Goal: Leave review/rating

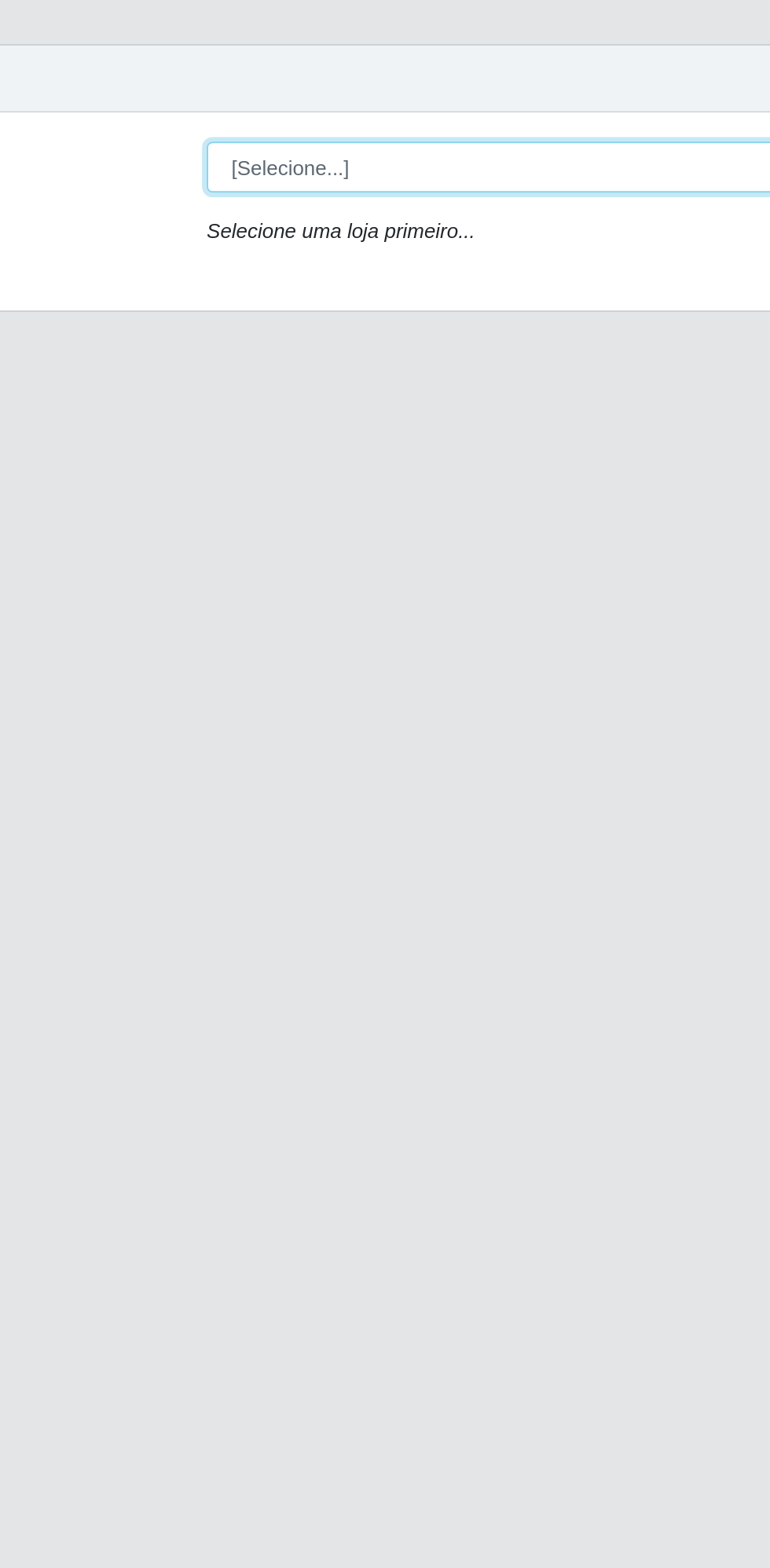
click at [267, 139] on select "[Selecione...] Extrabom - Loja 13 [GEOGRAPHIC_DATA]" at bounding box center [474, 149] width 511 height 27
select select "436"
click at [218, 135] on select "[Selecione...] Extrabom - Loja 13 [GEOGRAPHIC_DATA]" at bounding box center [474, 149] width 511 height 27
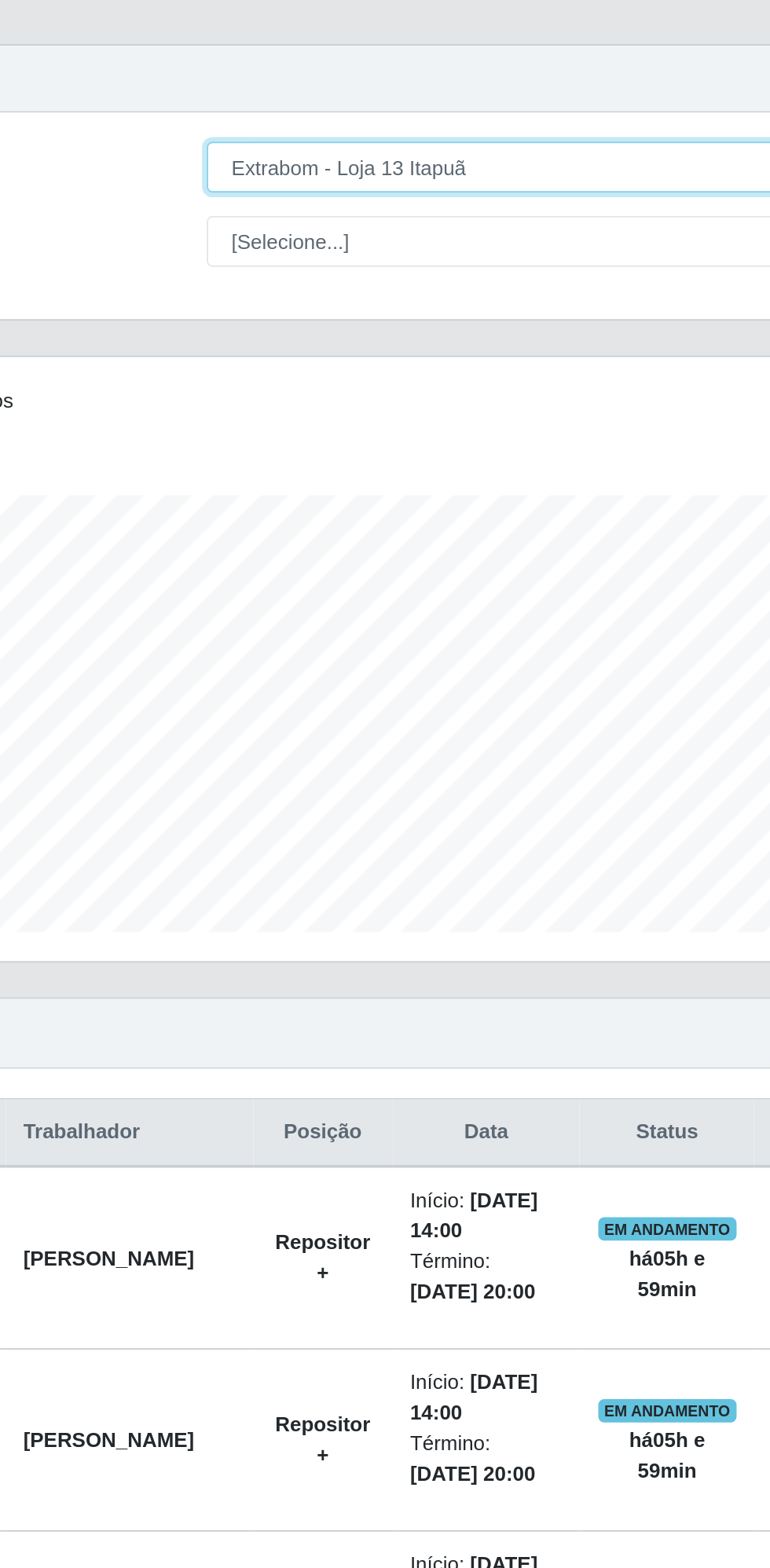
scroll to position [325, 721]
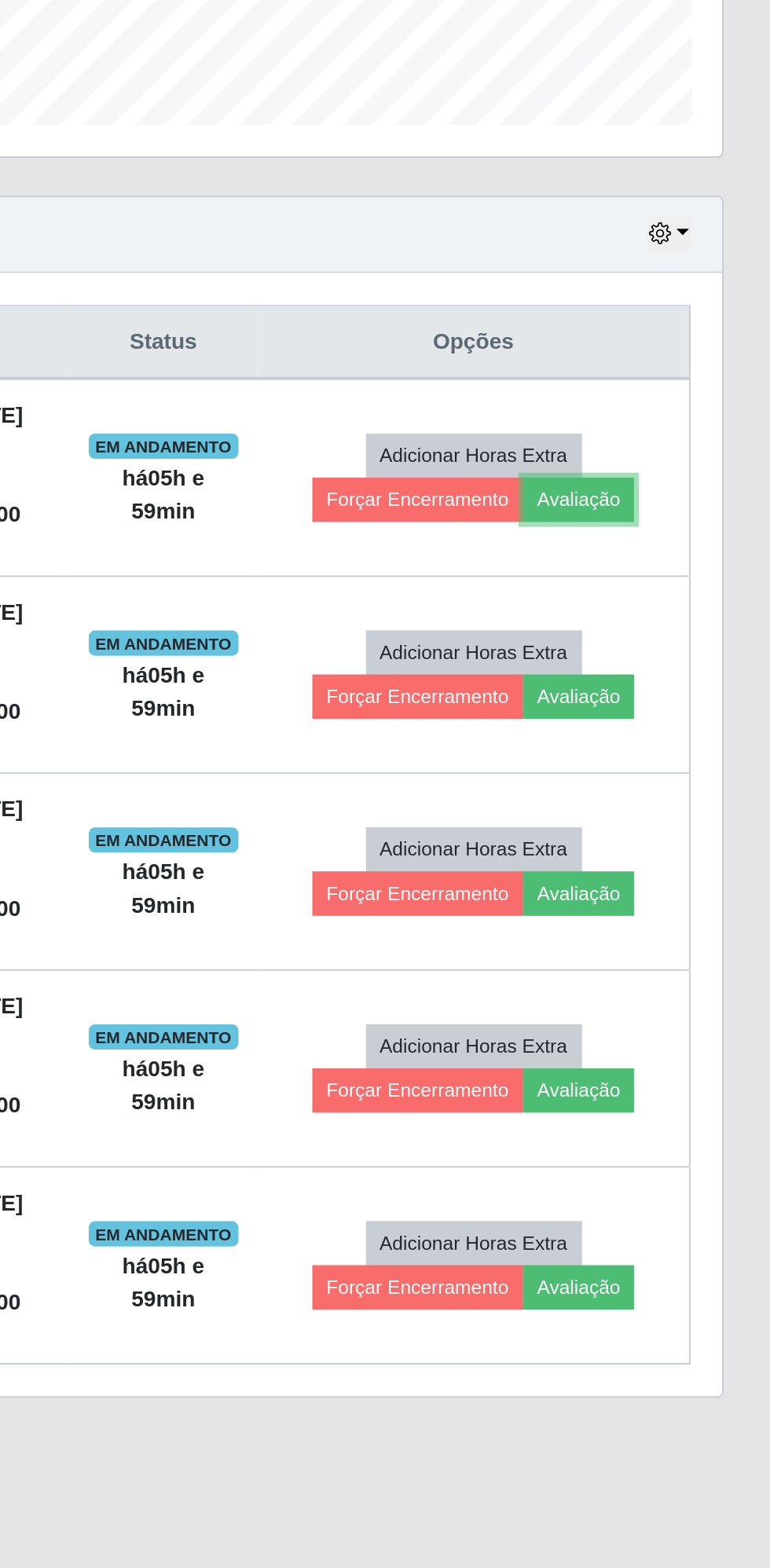
click at [684, 740] on button "Avaliação" at bounding box center [674, 748] width 55 height 22
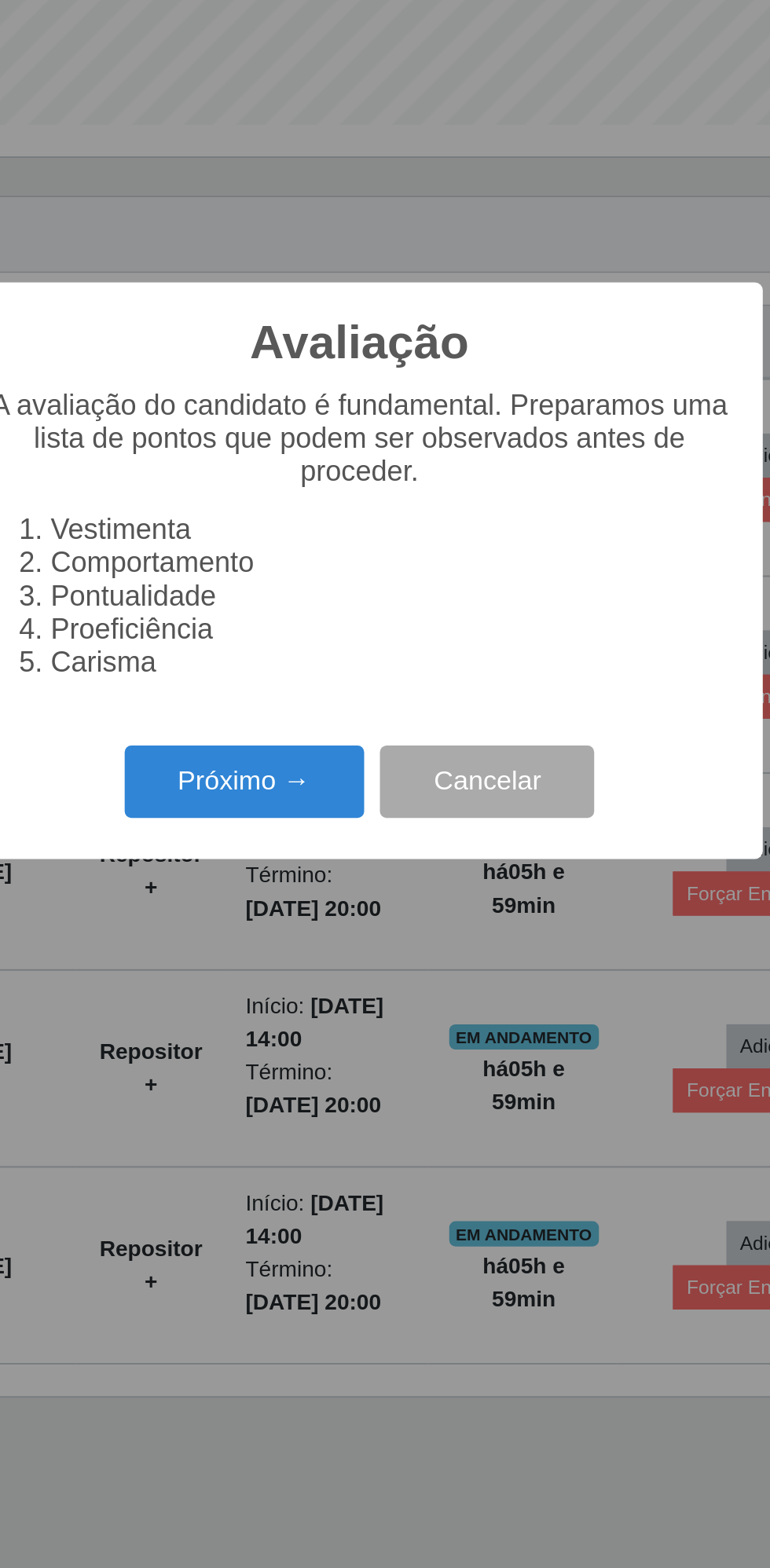
click at [322, 888] on button "Próximo →" at bounding box center [328, 890] width 120 height 37
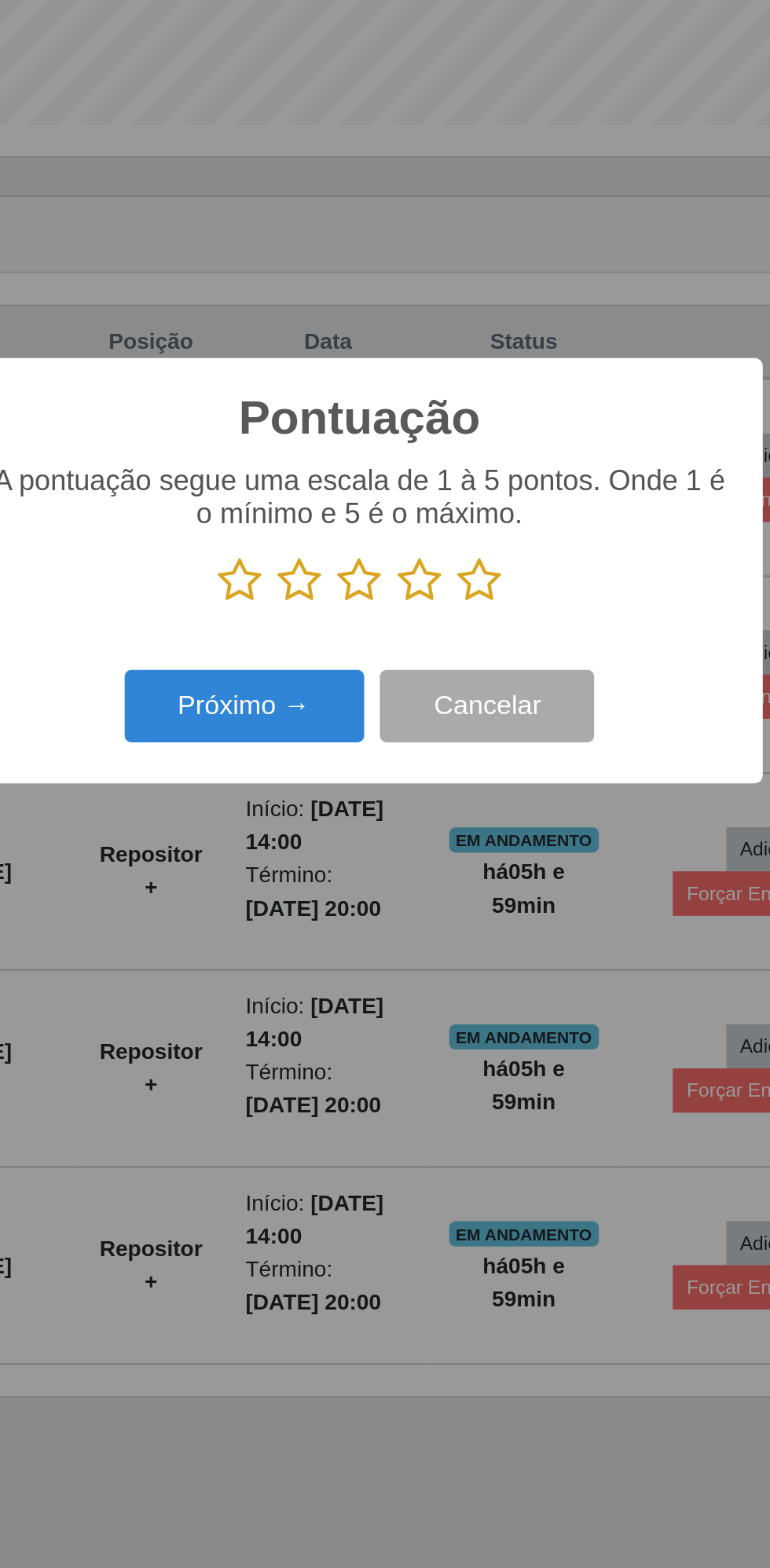
click at [448, 788] on icon at bounding box center [444, 788] width 22 height 23
click at [434, 800] on input "radio" at bounding box center [434, 800] width 0 height 0
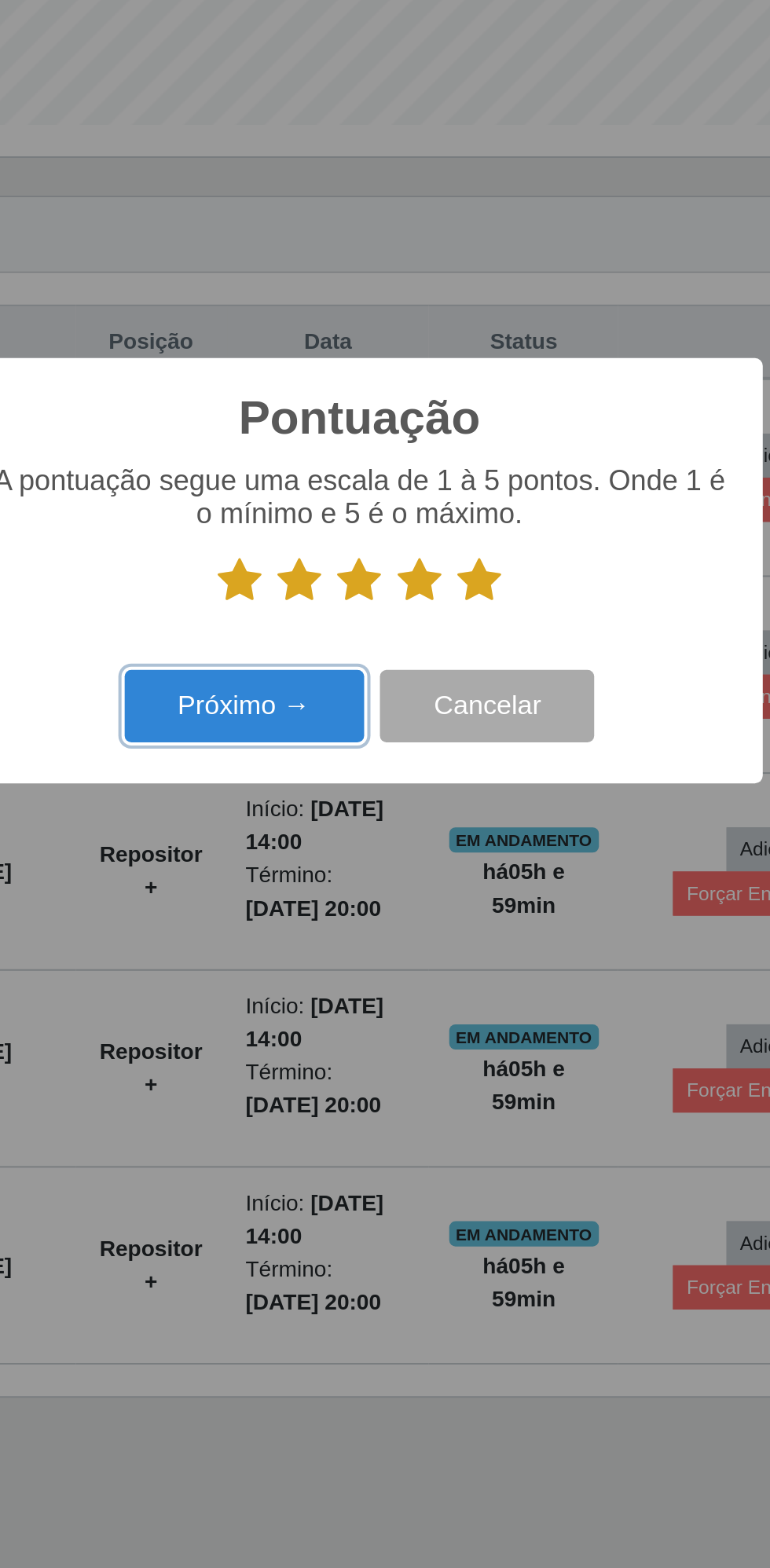
click at [316, 850] on button "Próximo →" at bounding box center [328, 852] width 120 height 37
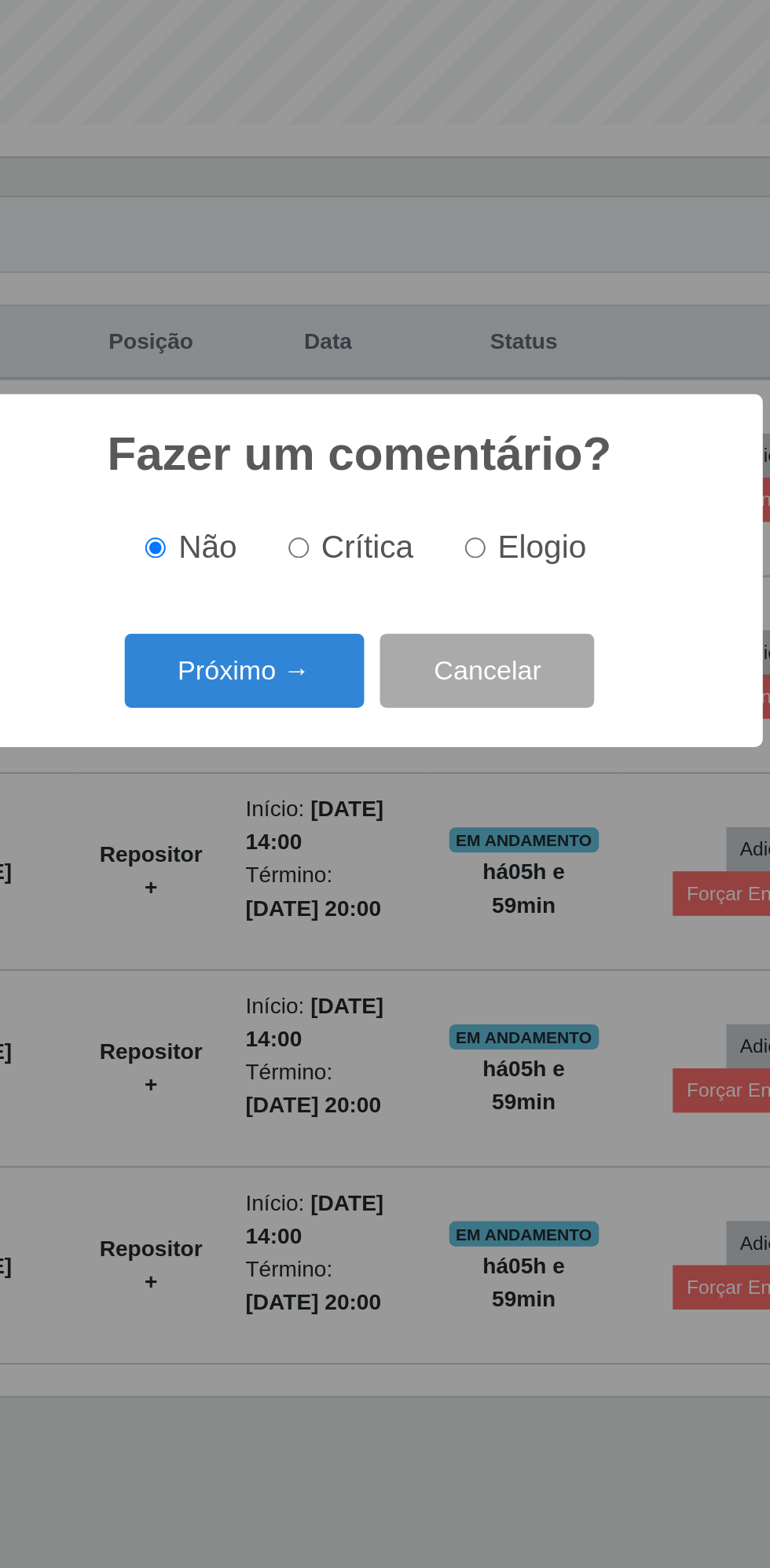
click at [312, 839] on button "Próximo →" at bounding box center [328, 834] width 120 height 37
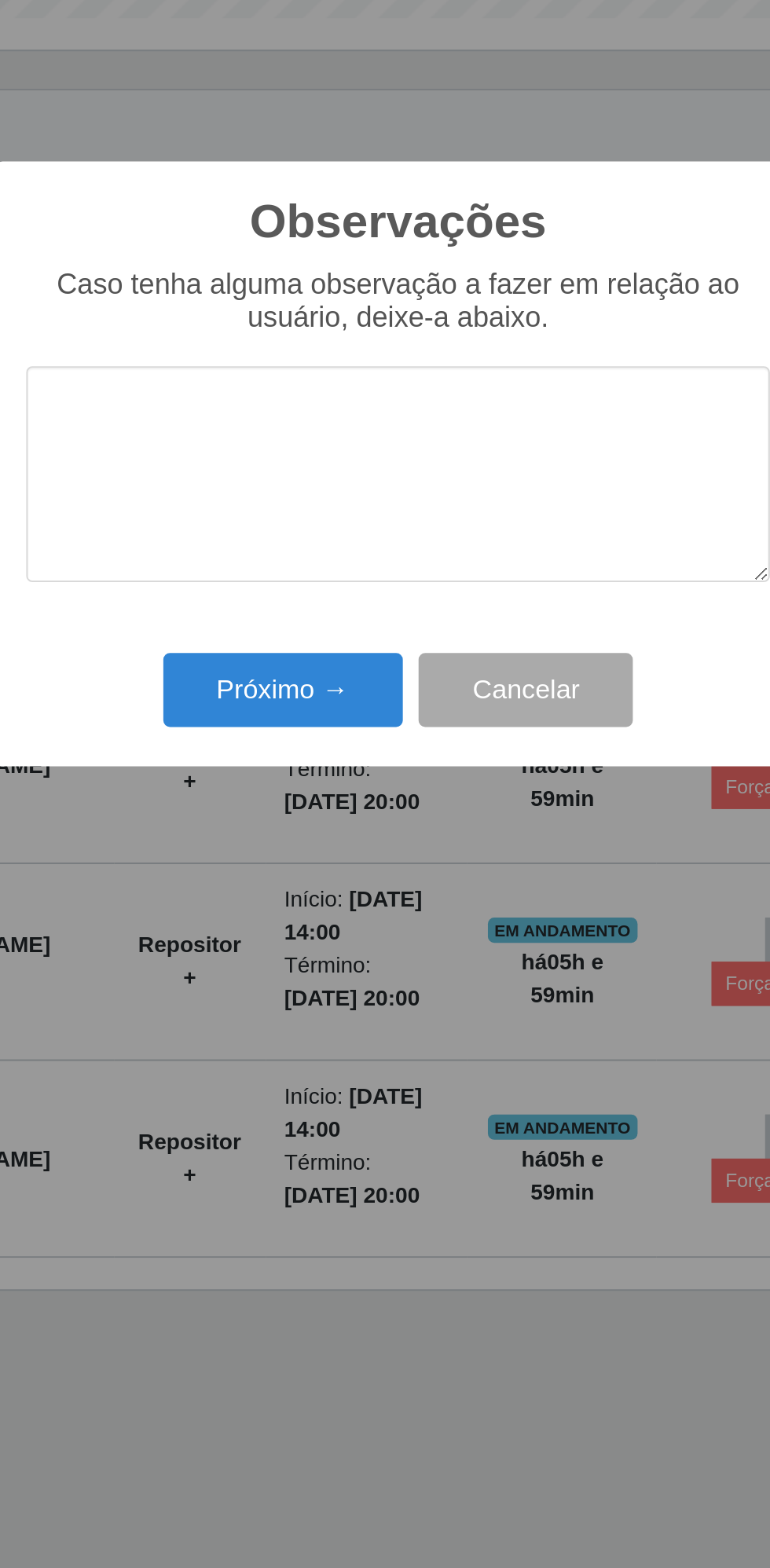
click at [299, 947] on div "Observações × Caso tenha alguma observação a fazer em relação ao usuário, deixe…" at bounding box center [385, 784] width 770 height 1568
click at [315, 890] on button "Próximo →" at bounding box center [328, 897] width 120 height 37
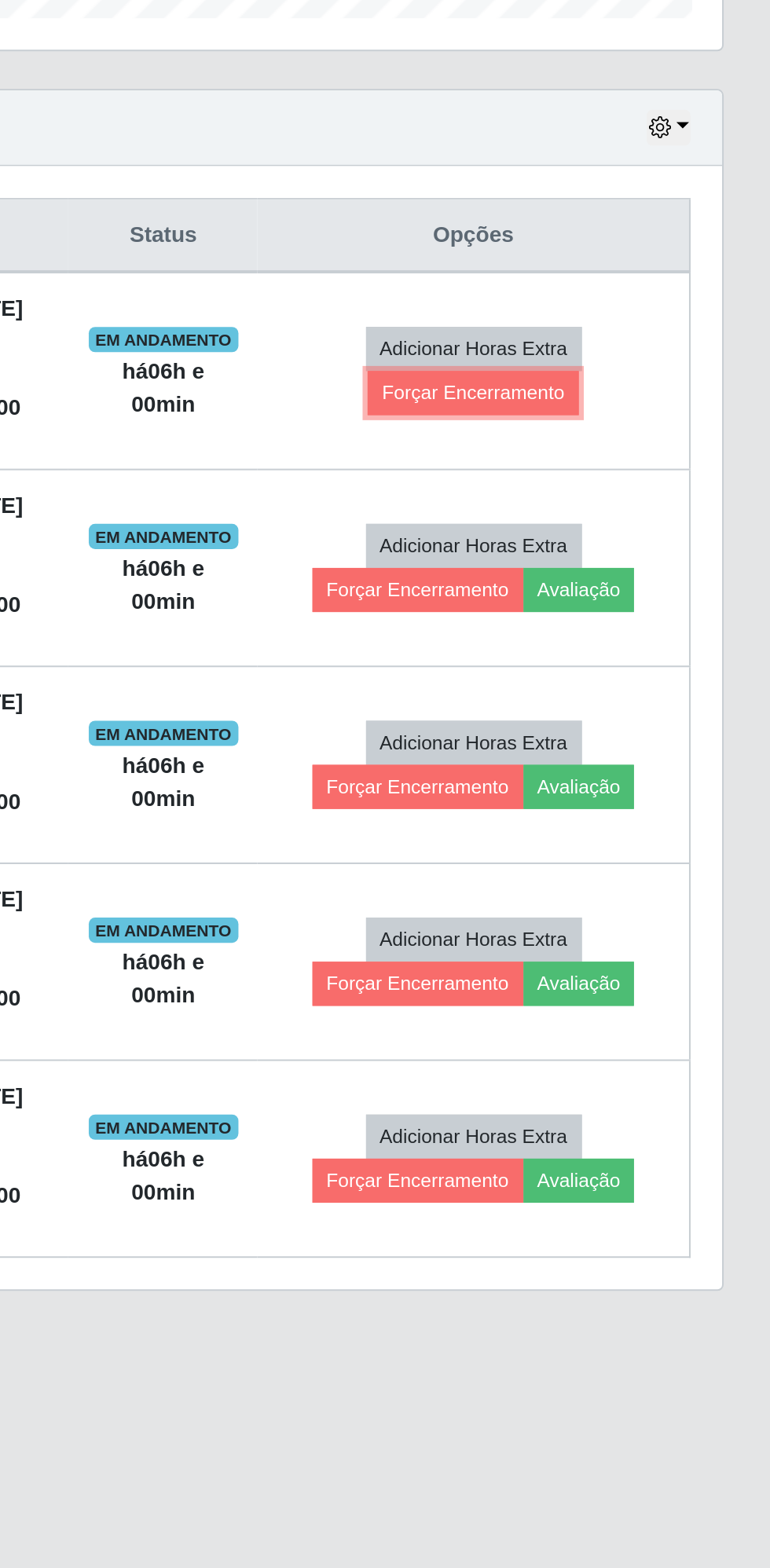
click at [618, 744] on button "Forçar Encerramento" at bounding box center [621, 748] width 105 height 22
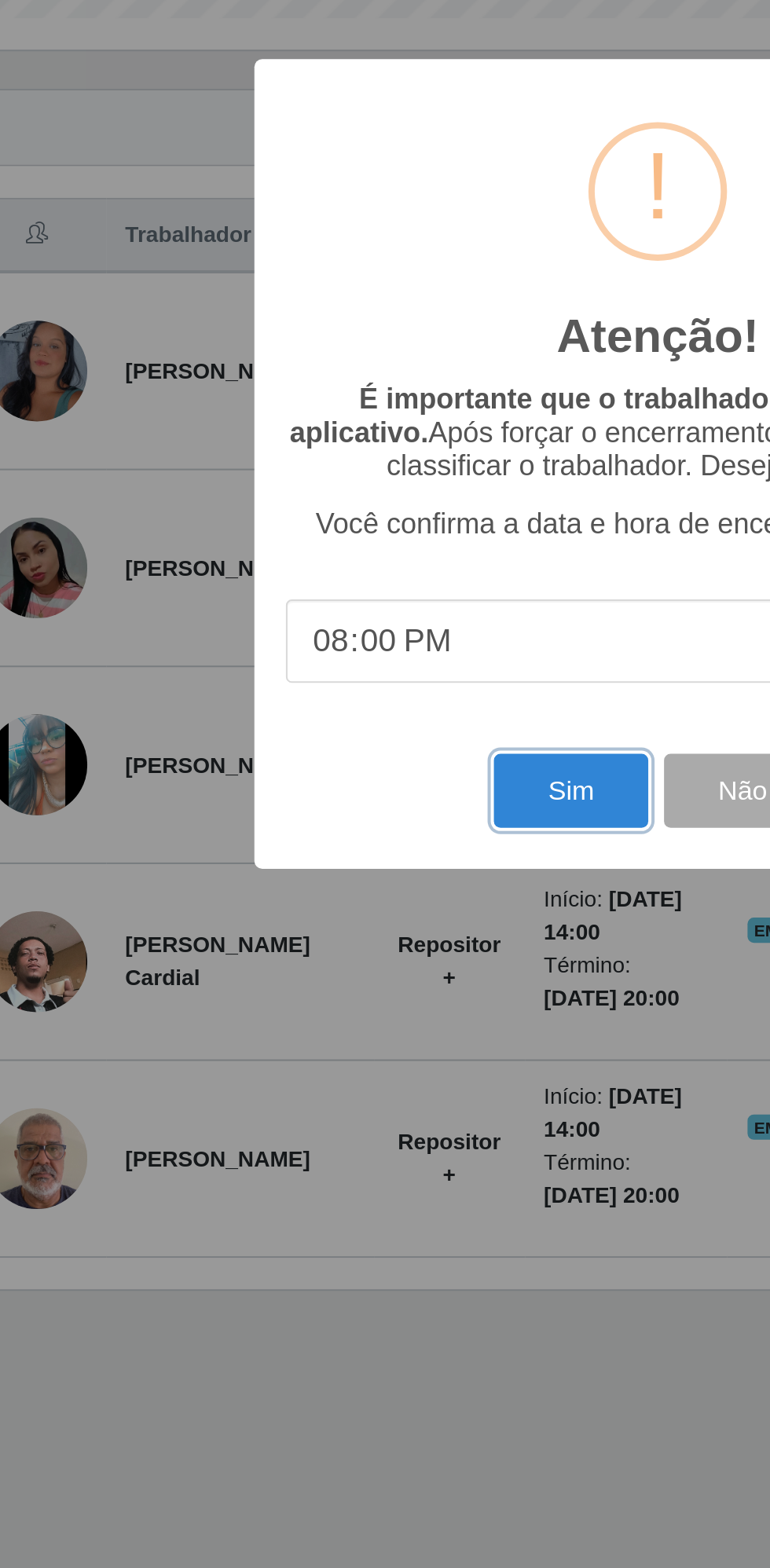
click at [336, 945] on button "Sim" at bounding box center [341, 947] width 76 height 37
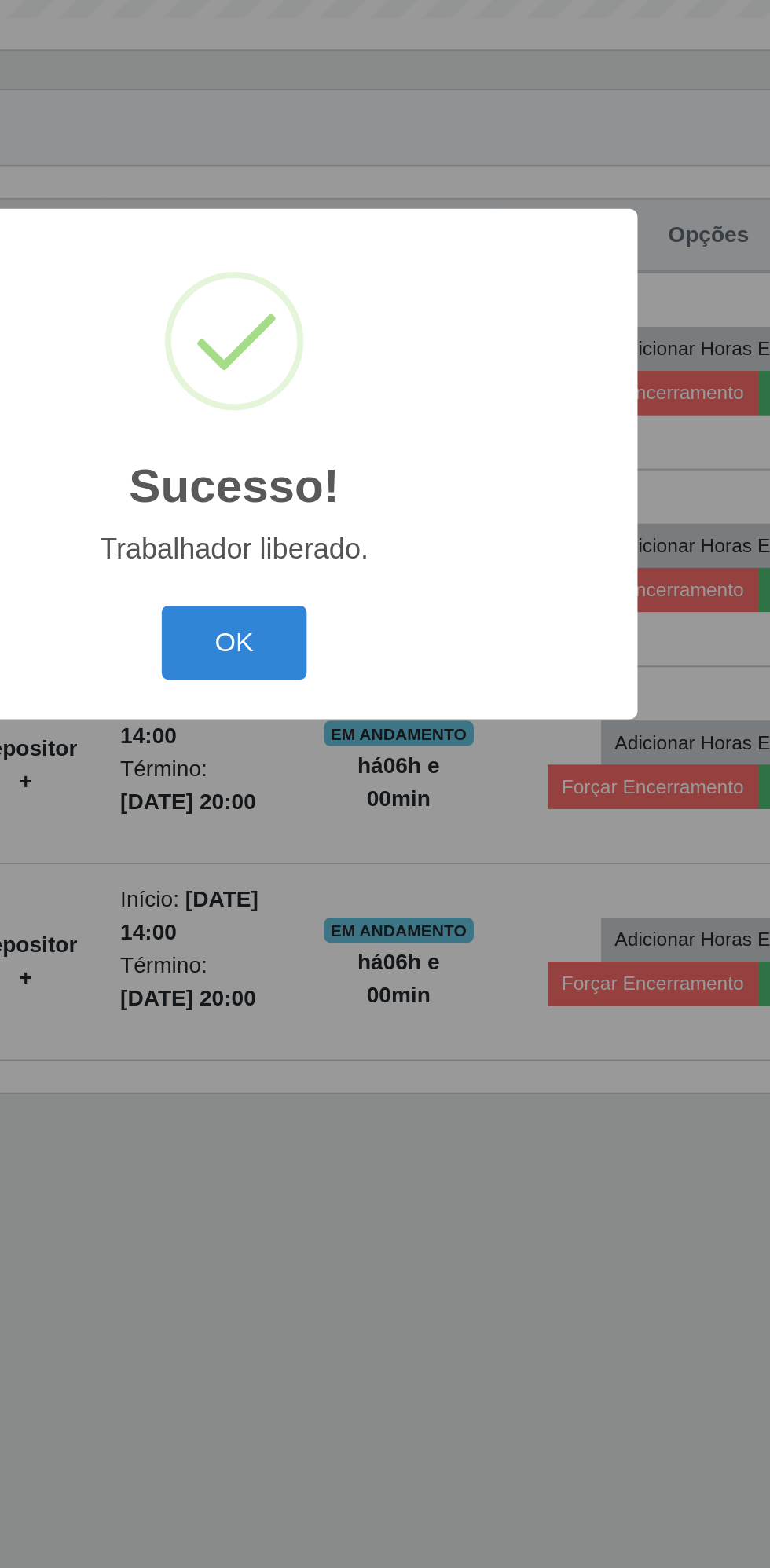
click at [380, 874] on button "OK" at bounding box center [385, 873] width 73 height 37
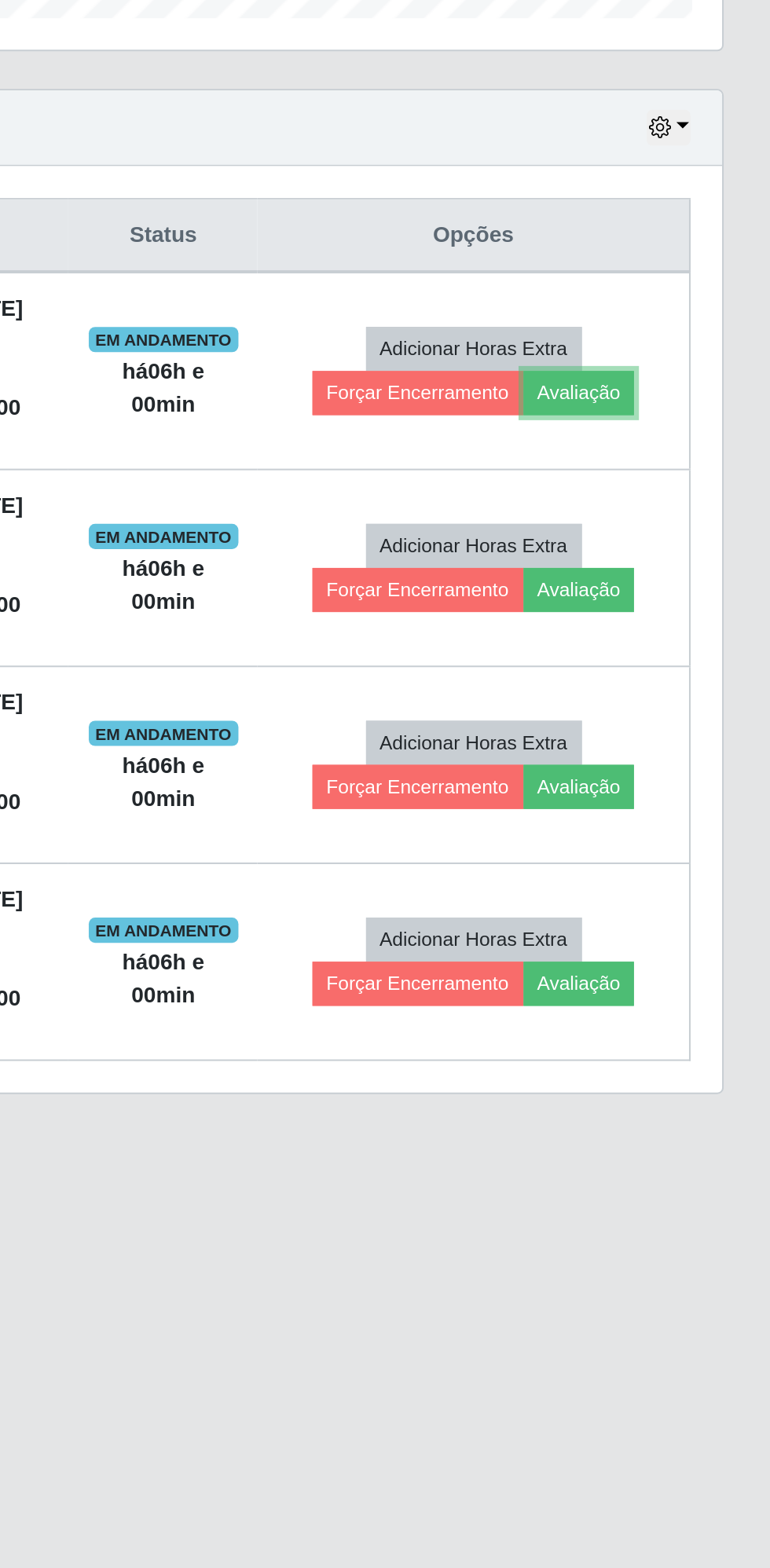
click at [682, 743] on button "Avaliação" at bounding box center [674, 748] width 55 height 22
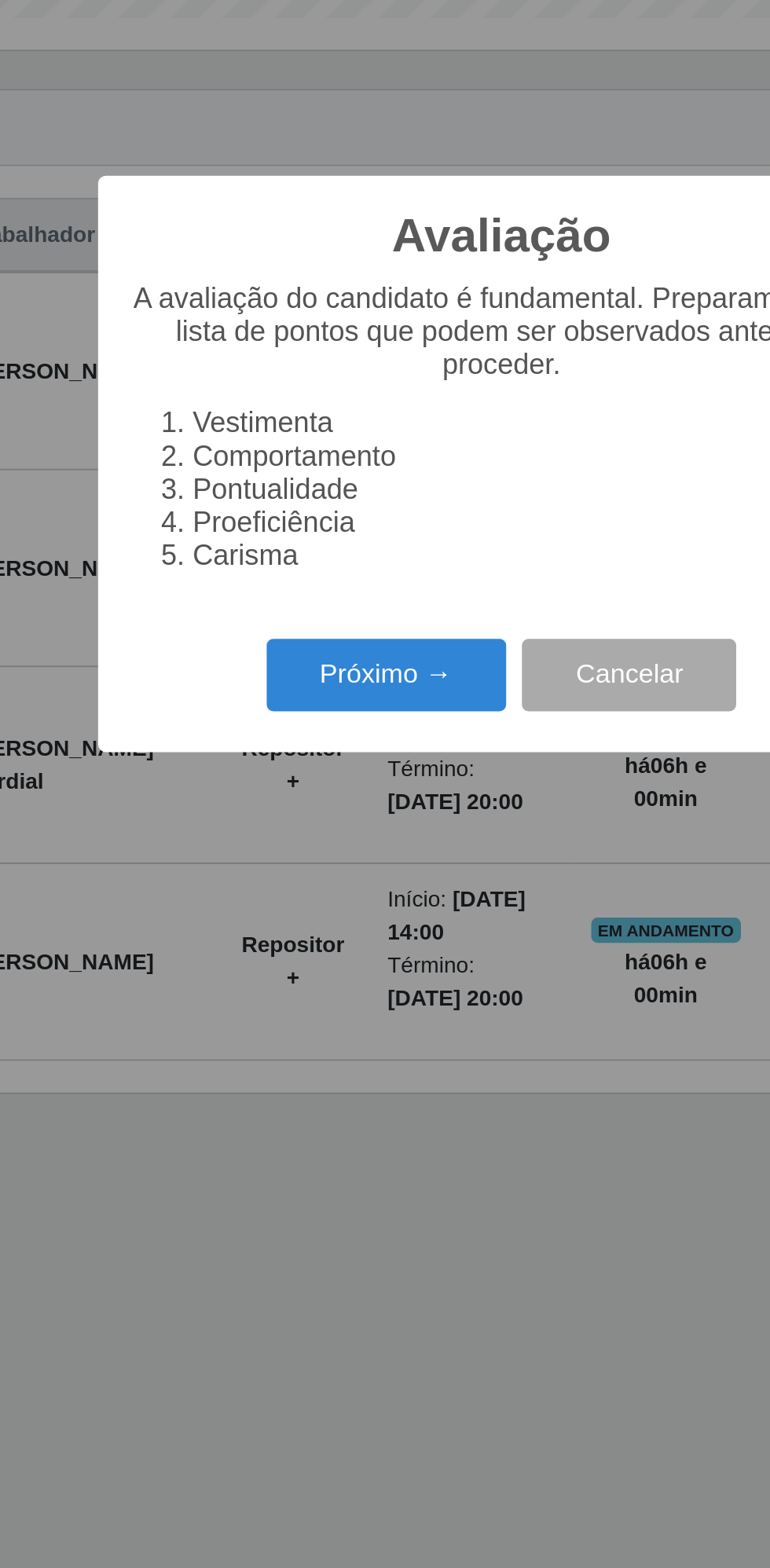
click at [321, 889] on button "Próximo →" at bounding box center [328, 890] width 120 height 37
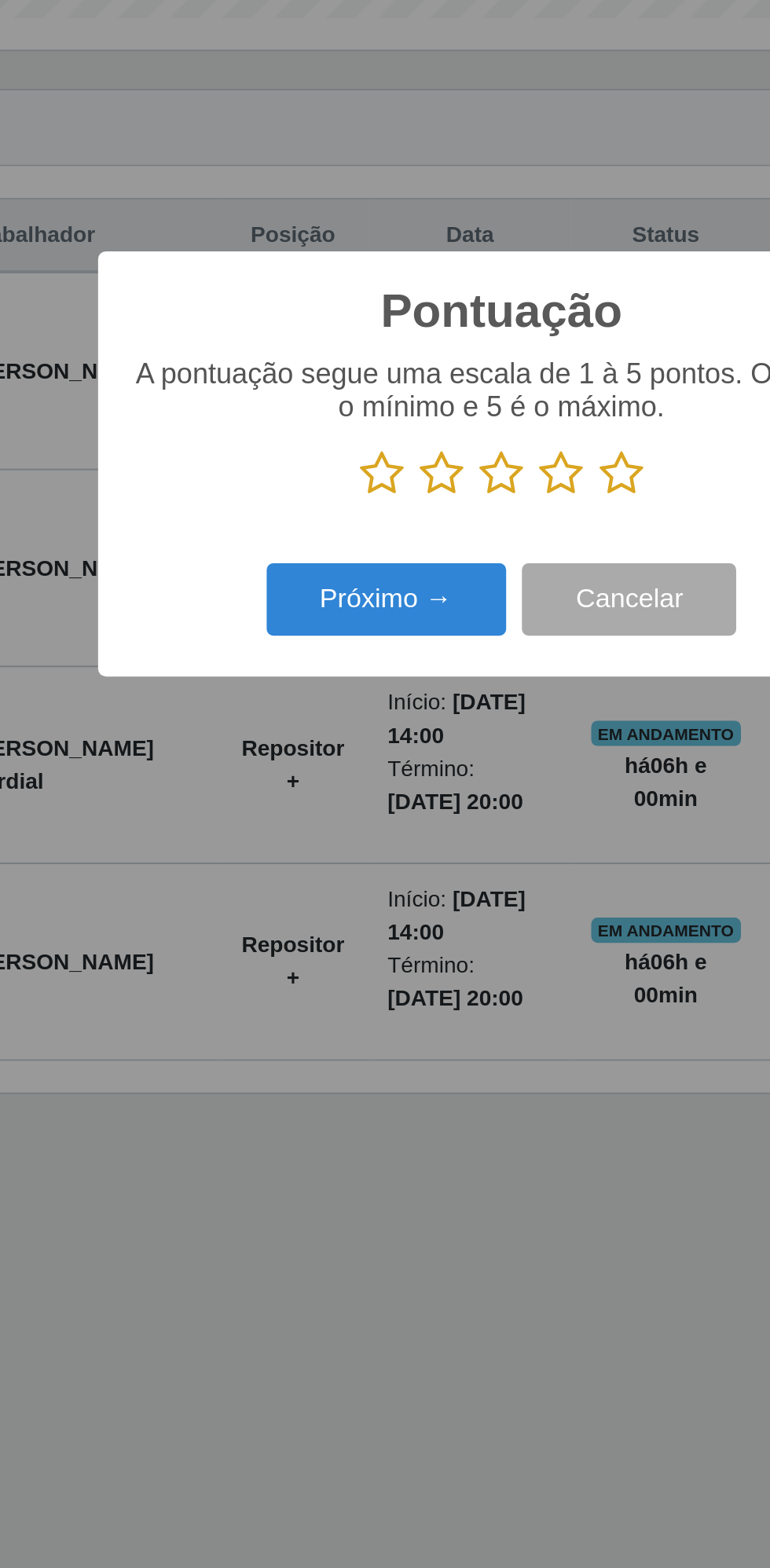
click at [469, 784] on p at bounding box center [385, 788] width 371 height 23
click at [442, 799] on icon at bounding box center [444, 788] width 22 height 23
click at [434, 800] on input "radio" at bounding box center [434, 800] width 0 height 0
click at [324, 845] on button "Próximo →" at bounding box center [328, 852] width 120 height 37
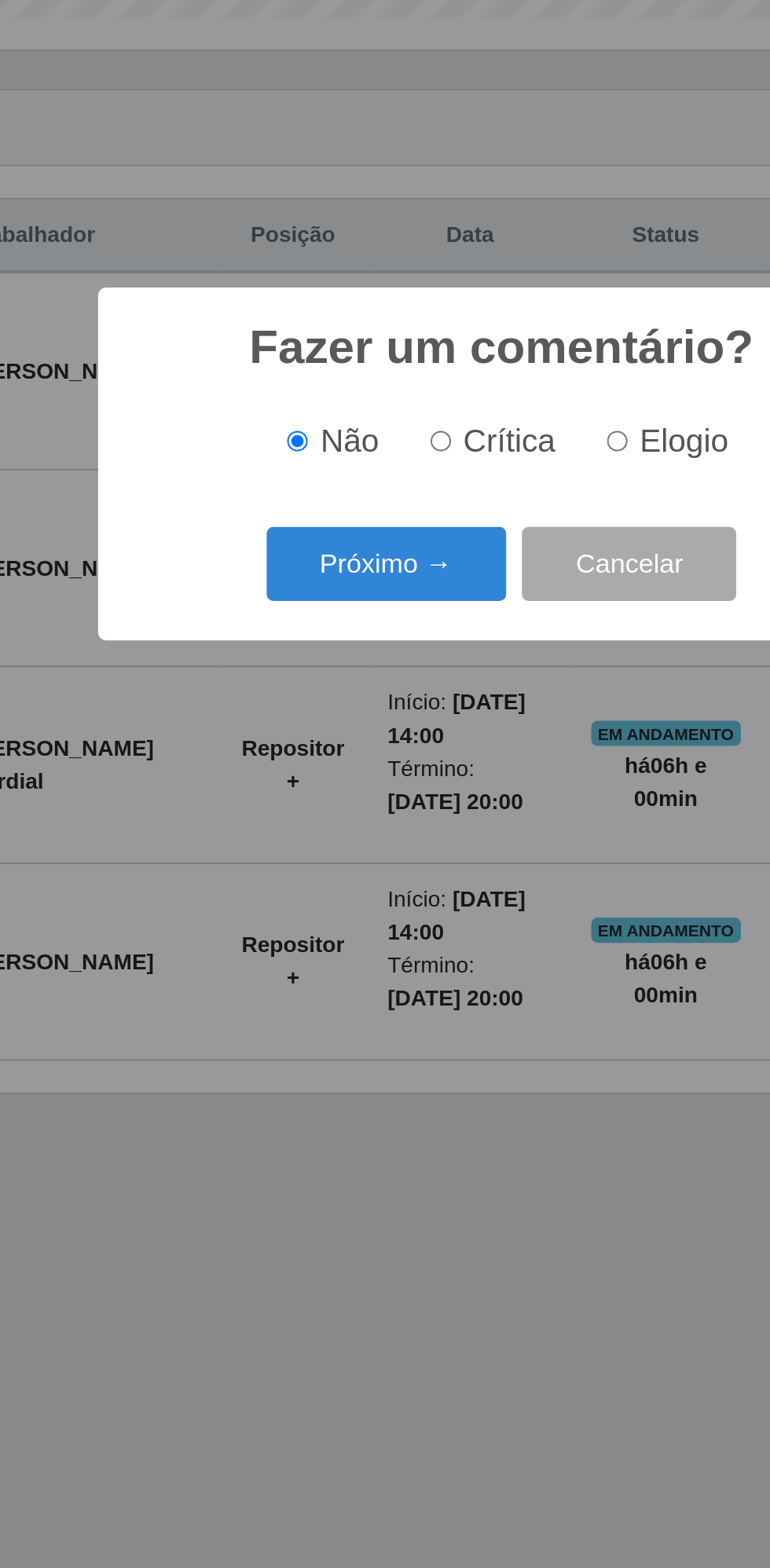
click at [328, 844] on button "Próximo →" at bounding box center [328, 834] width 120 height 37
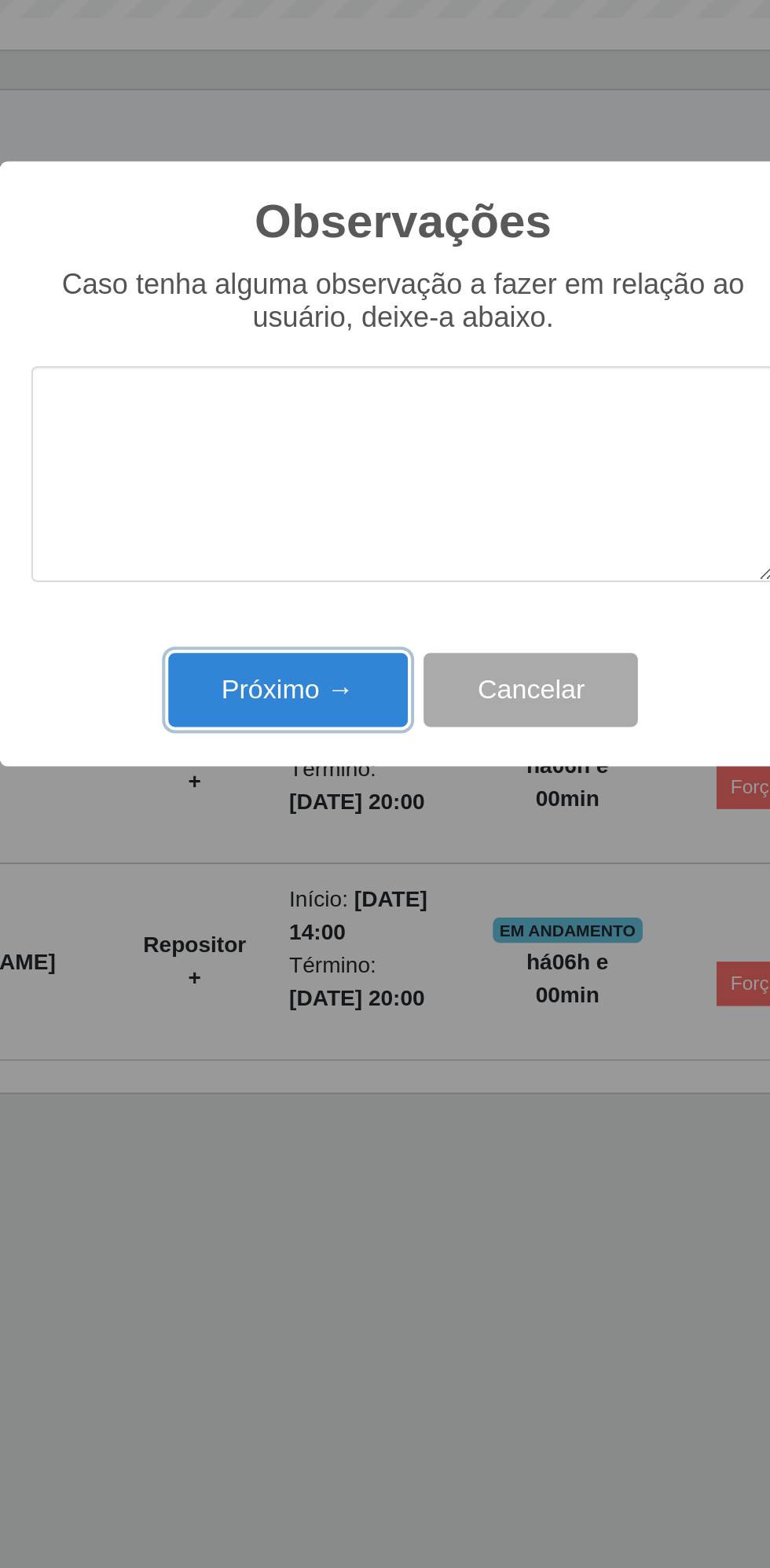
click at [327, 899] on button "Próximo →" at bounding box center [328, 897] width 120 height 37
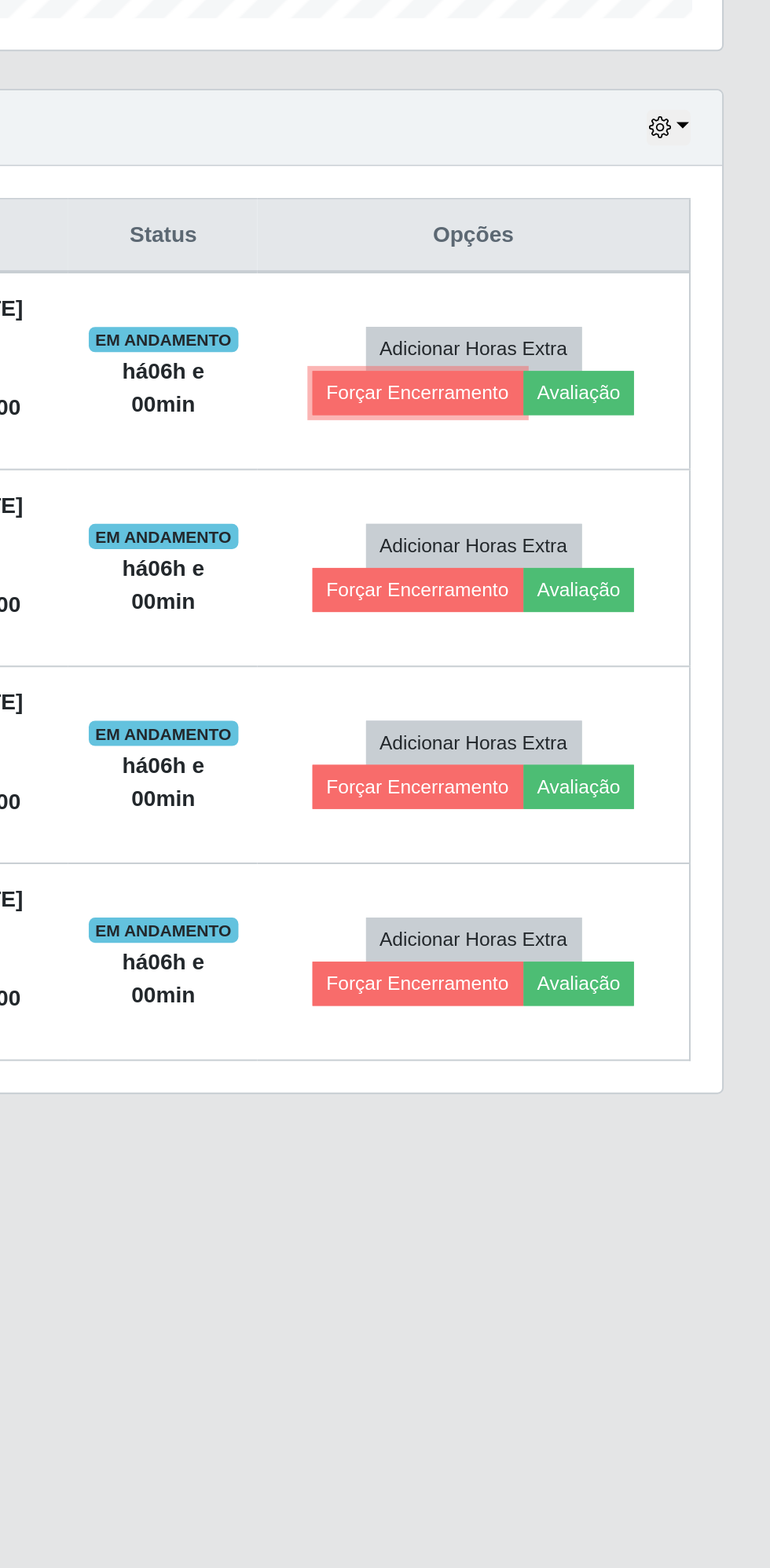
click at [595, 743] on button "Forçar Encerramento" at bounding box center [593, 748] width 105 height 22
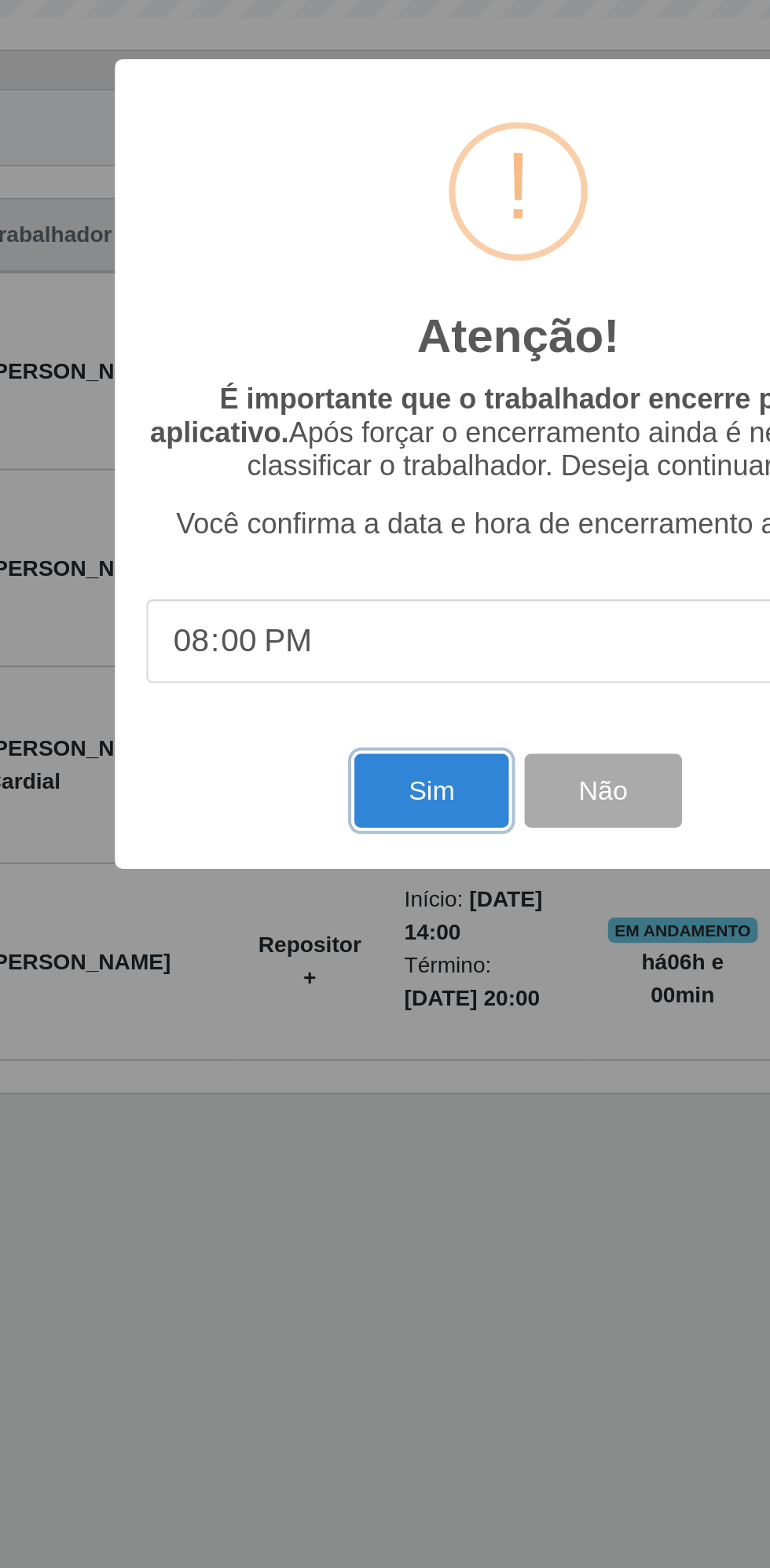
click at [344, 945] on button "Sim" at bounding box center [341, 947] width 76 height 37
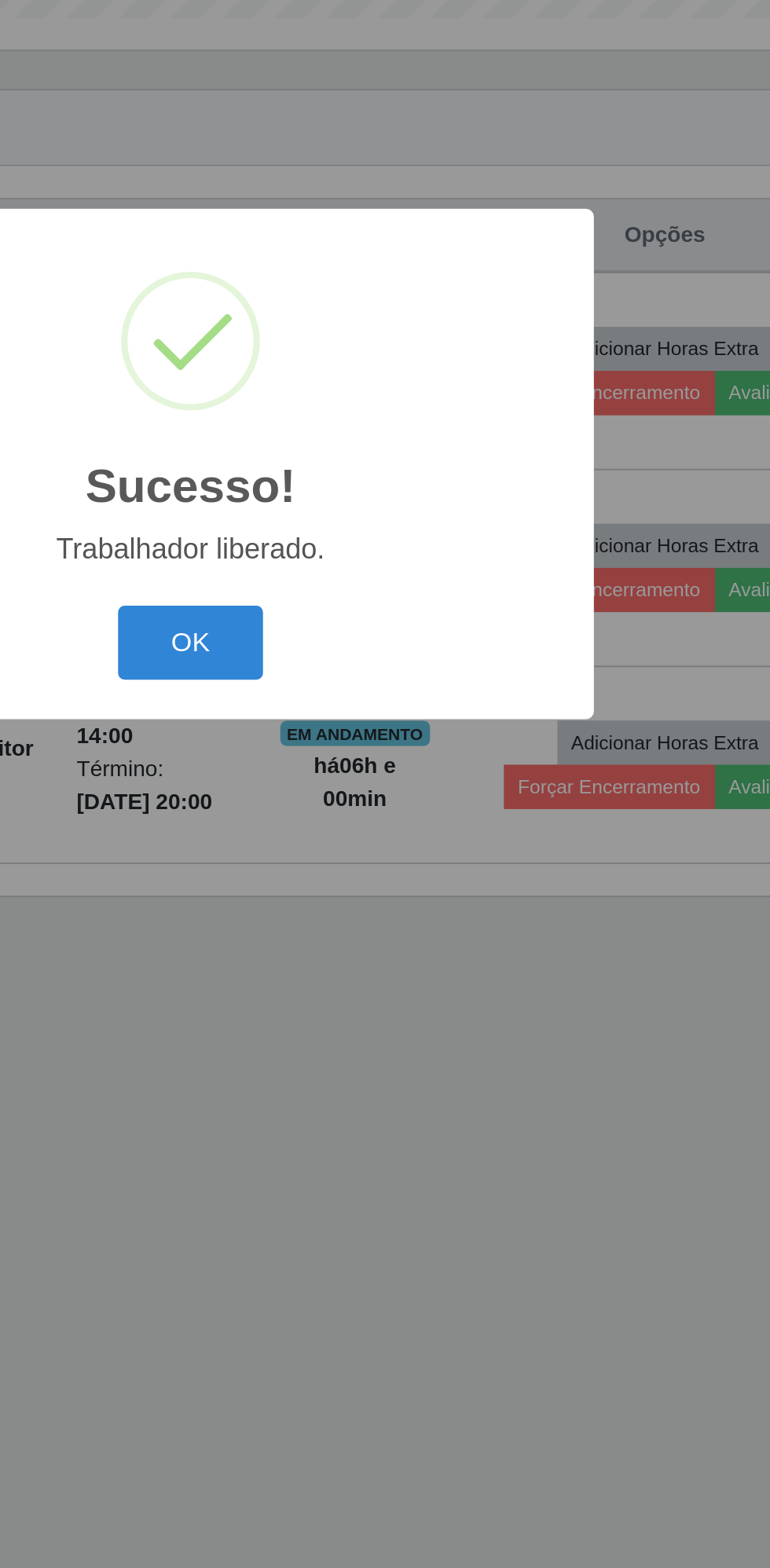
click at [387, 872] on button "OK" at bounding box center [385, 873] width 73 height 37
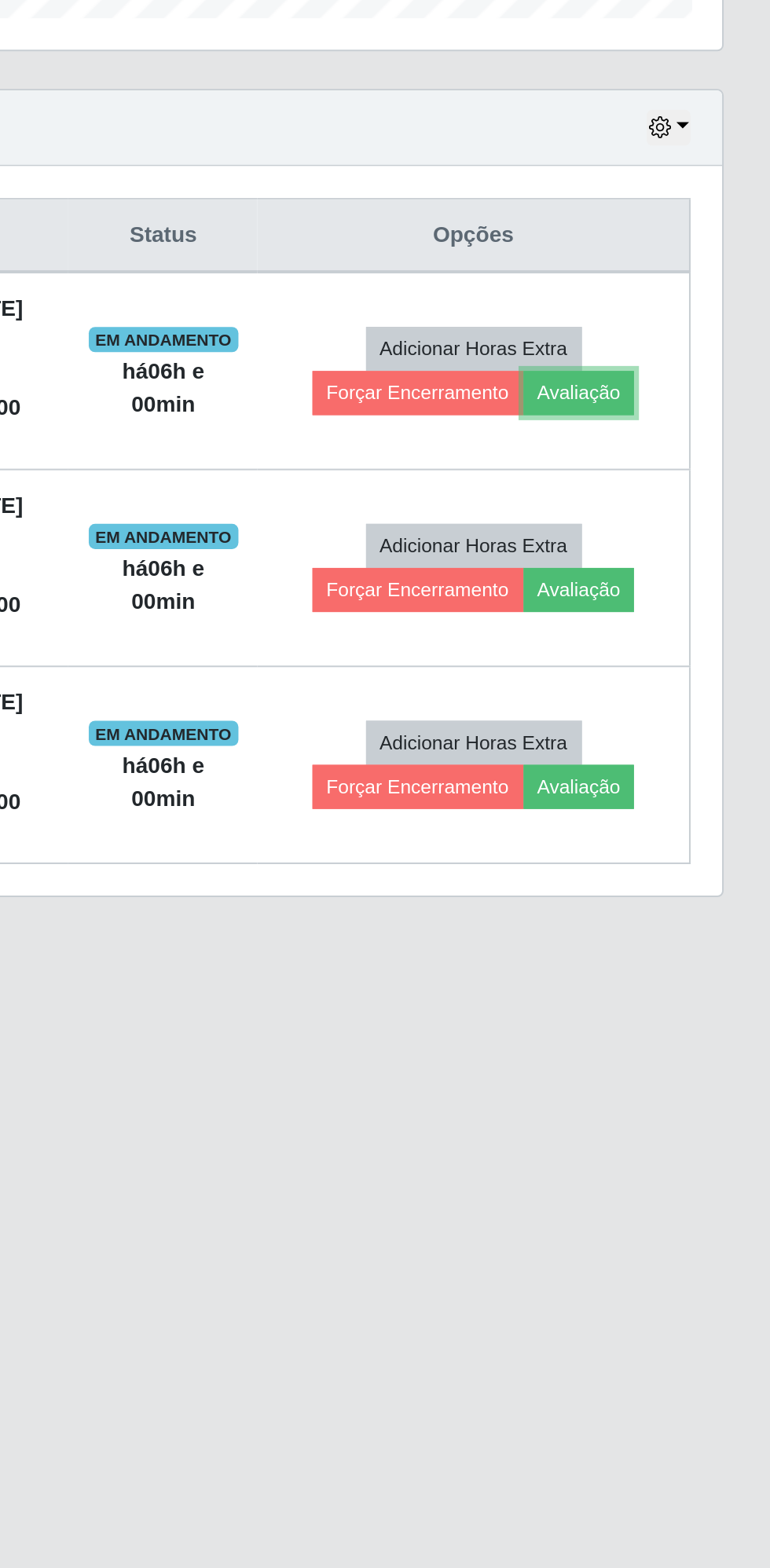
click at [674, 743] on button "Avaliação" at bounding box center [674, 748] width 55 height 22
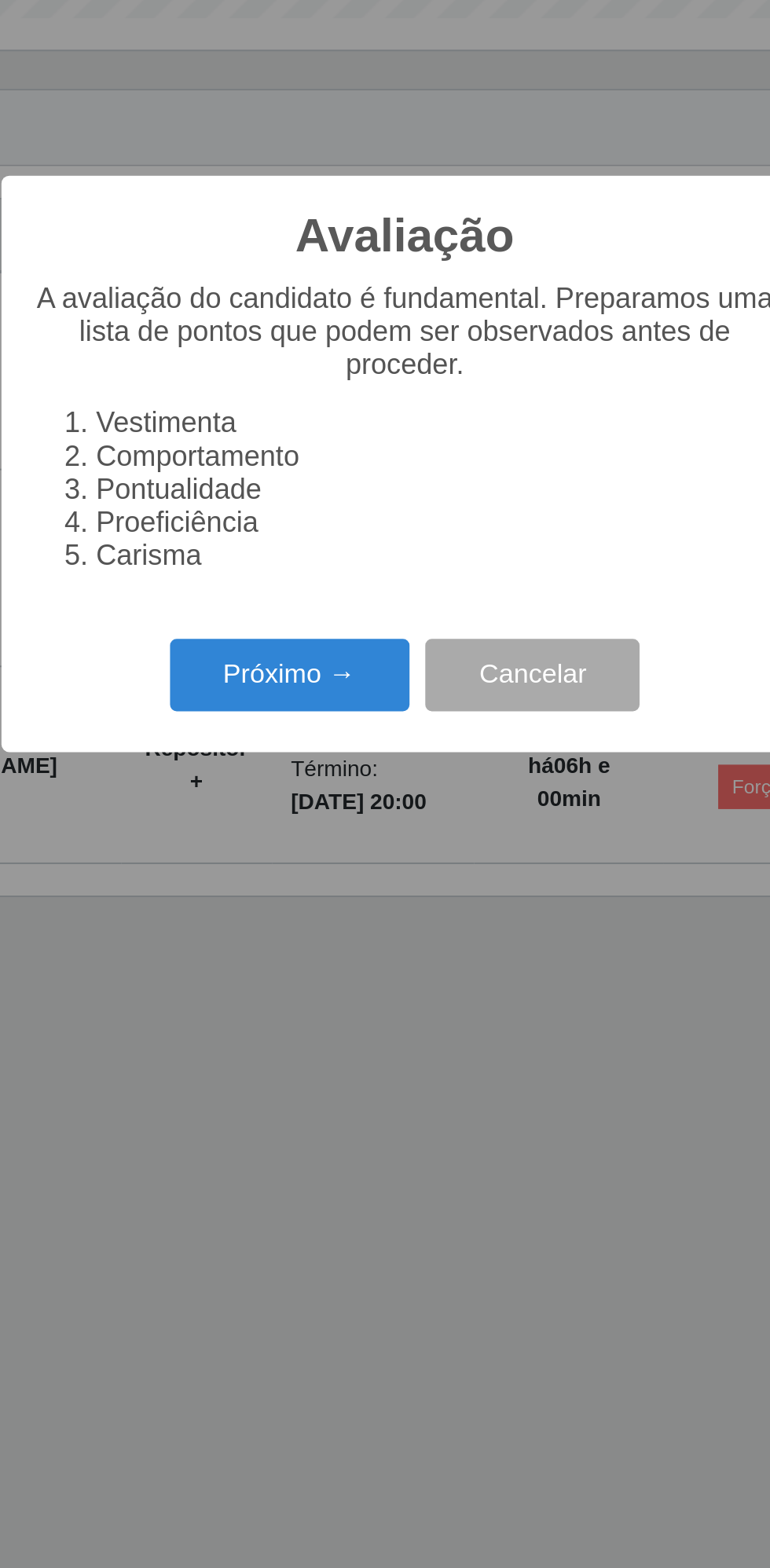
click at [307, 890] on button "Próximo →" at bounding box center [328, 890] width 120 height 37
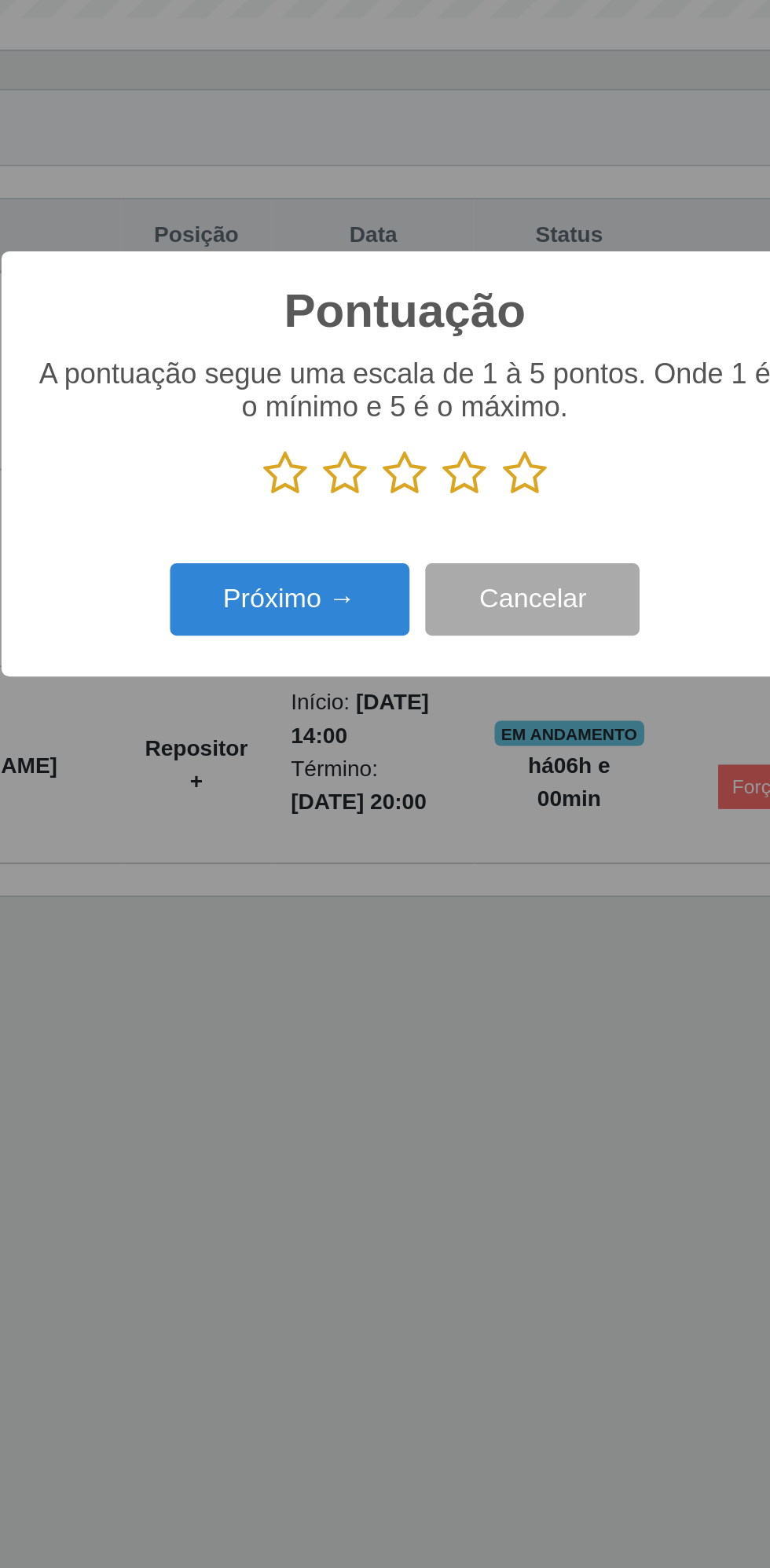
click at [450, 787] on icon at bounding box center [444, 788] width 22 height 23
click at [434, 800] on input "radio" at bounding box center [434, 800] width 0 height 0
click at [317, 855] on button "Próximo →" at bounding box center [328, 852] width 120 height 37
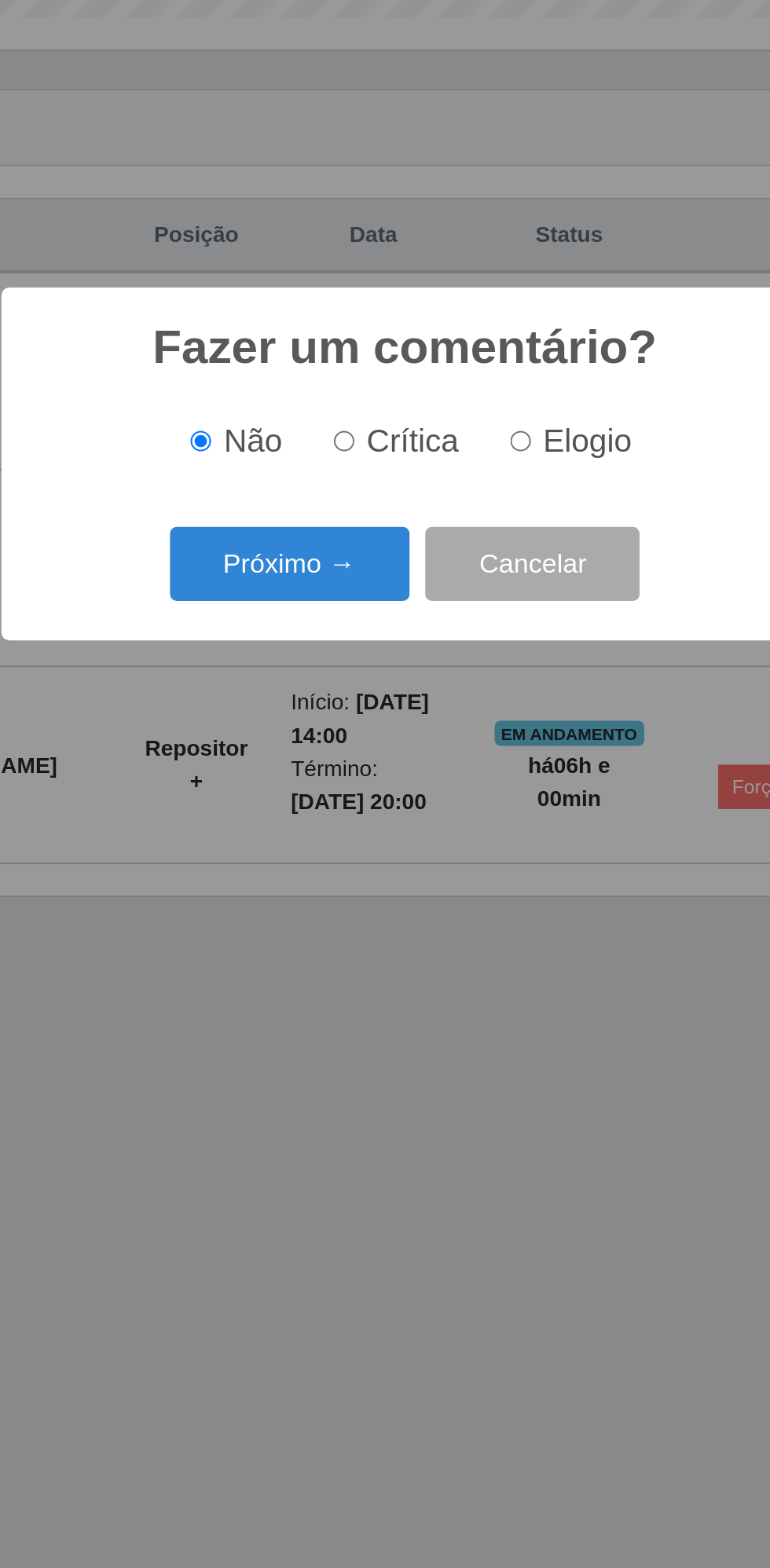
click at [321, 828] on button "Próximo →" at bounding box center [328, 834] width 120 height 37
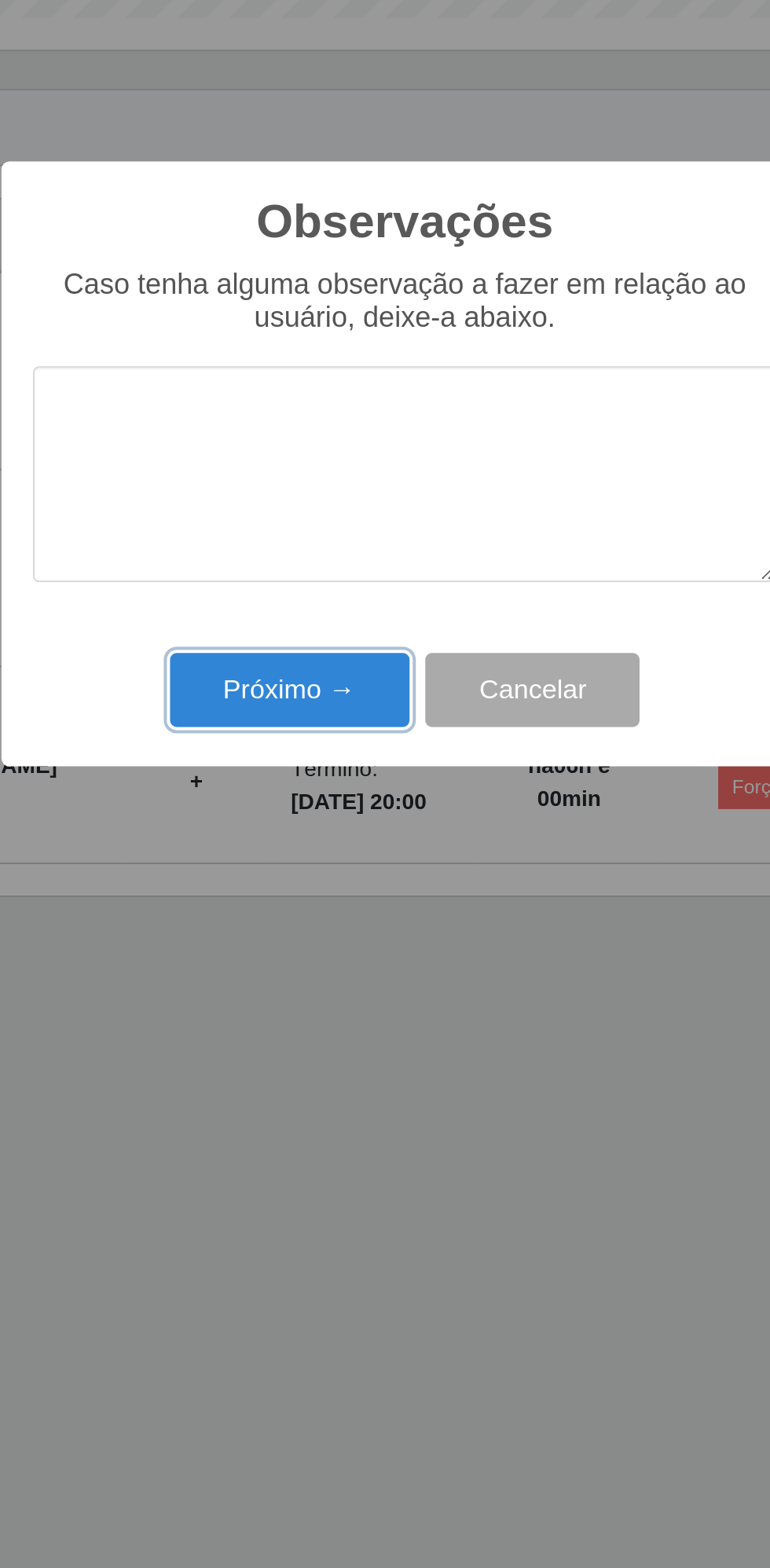
click at [321, 905] on button "Próximo →" at bounding box center [328, 897] width 120 height 37
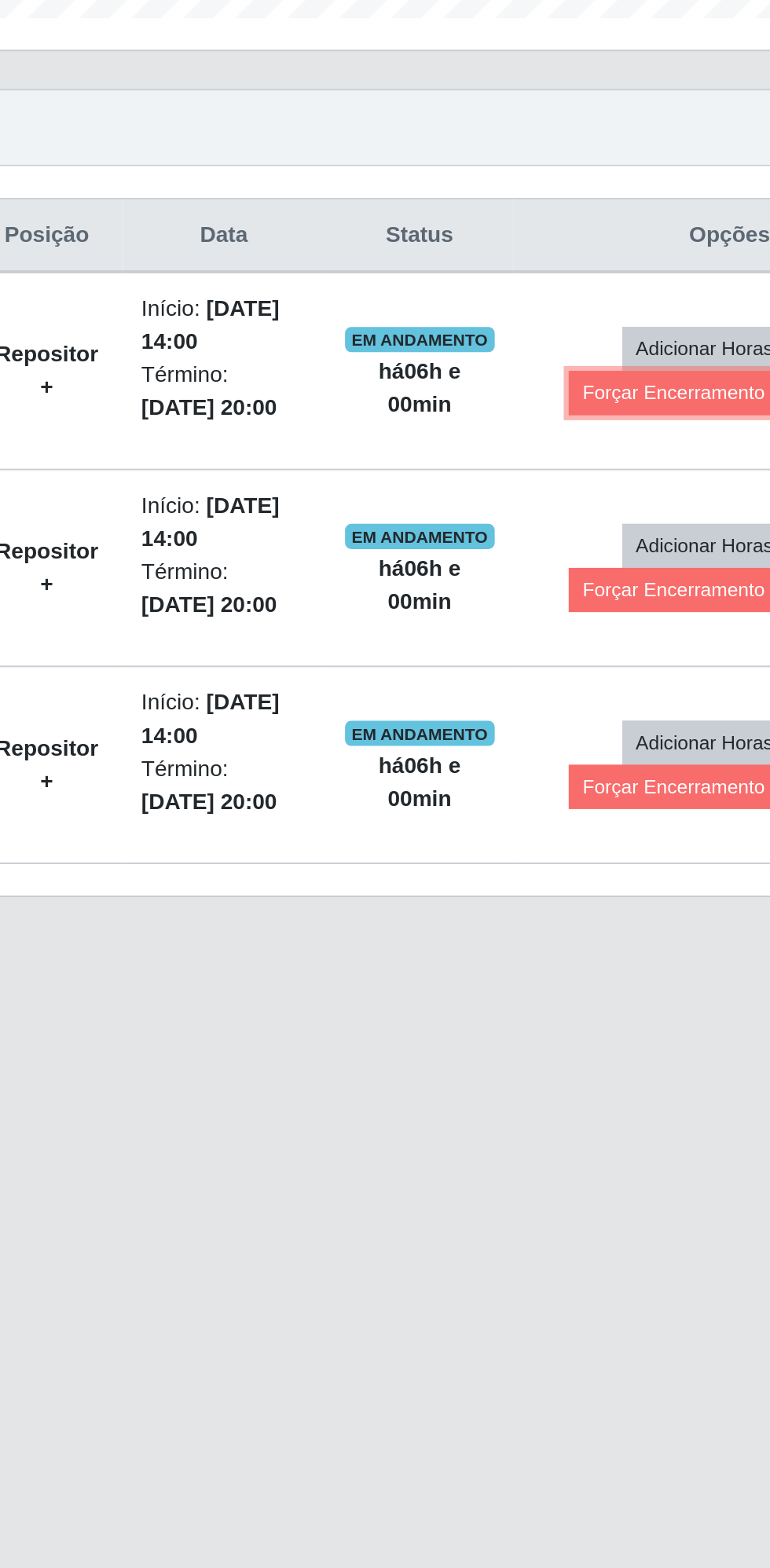
click at [574, 740] on button "Forçar Encerramento" at bounding box center [593, 748] width 105 height 22
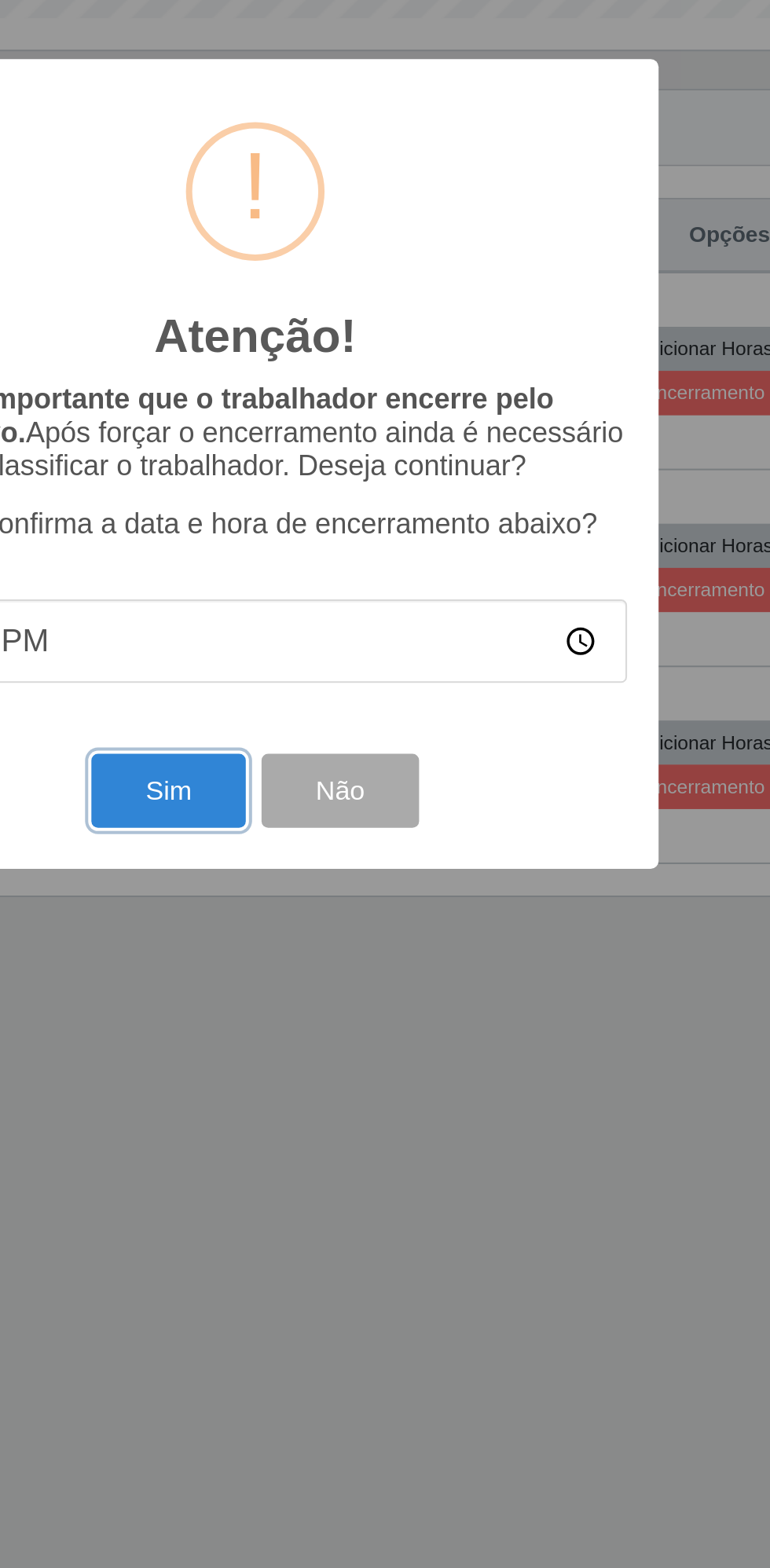
click at [349, 943] on button "Sim" at bounding box center [341, 947] width 76 height 37
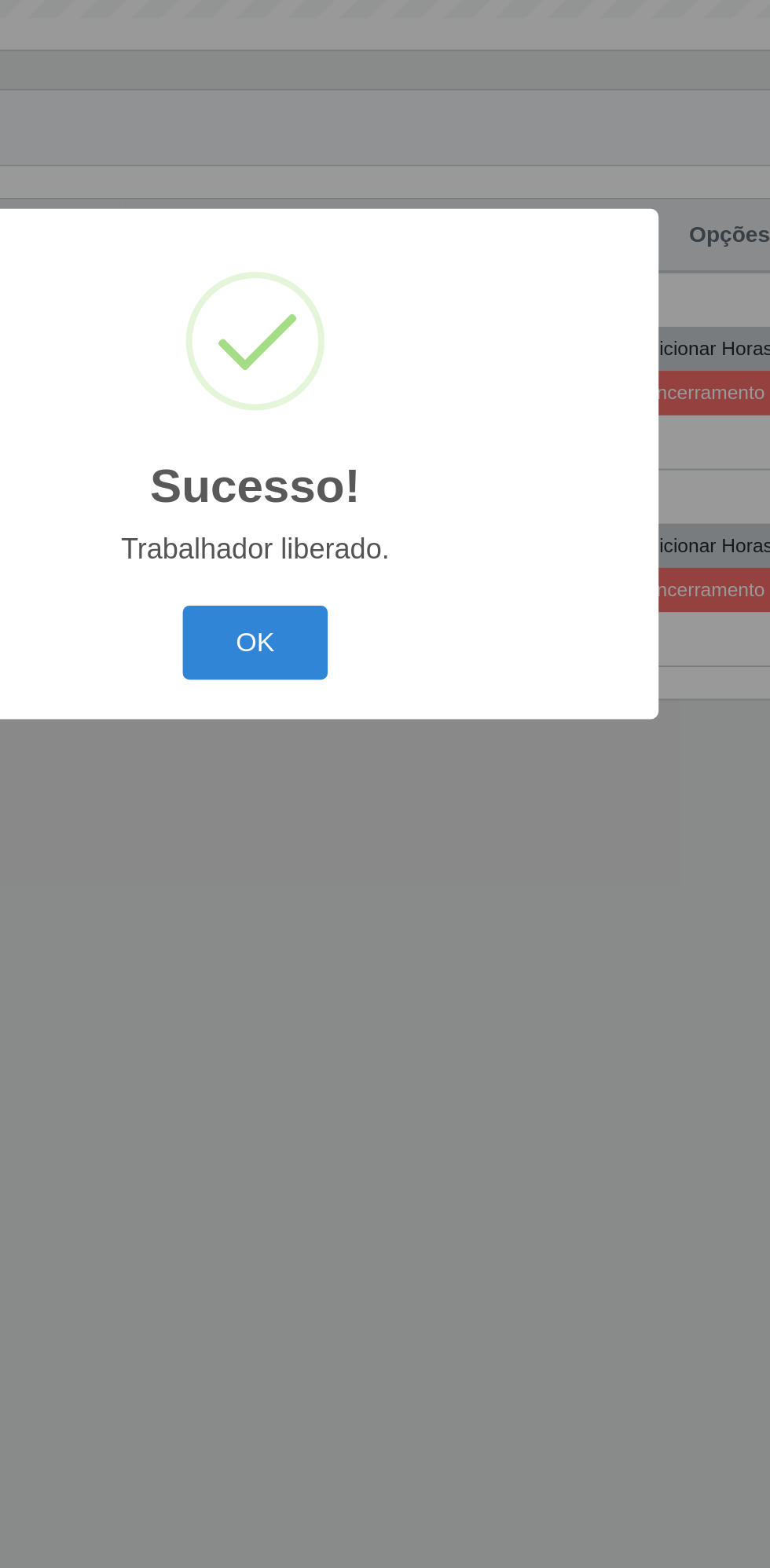
click at [385, 865] on button "OK" at bounding box center [385, 873] width 73 height 37
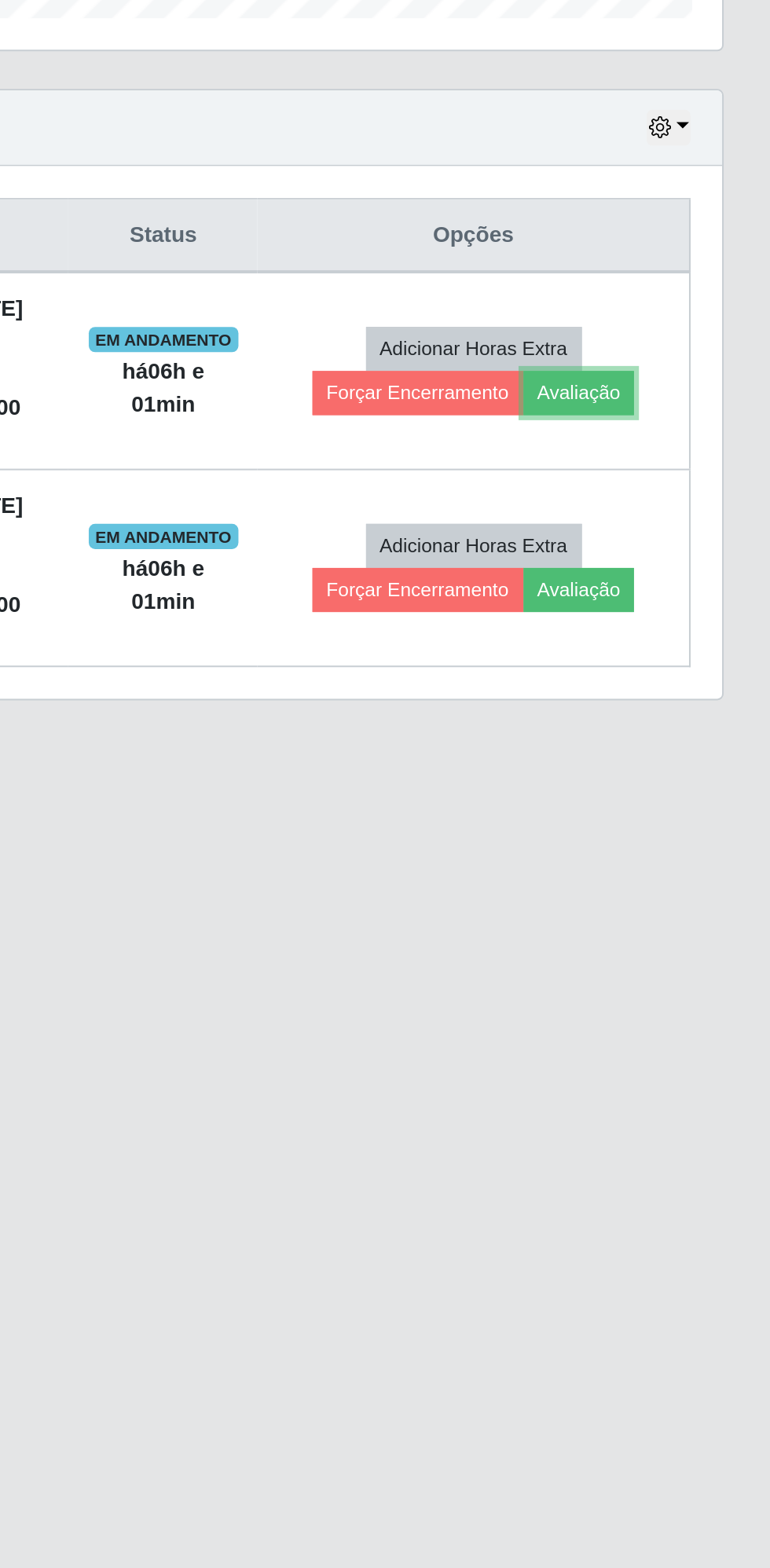
click at [682, 743] on button "Avaliação" at bounding box center [674, 748] width 55 height 22
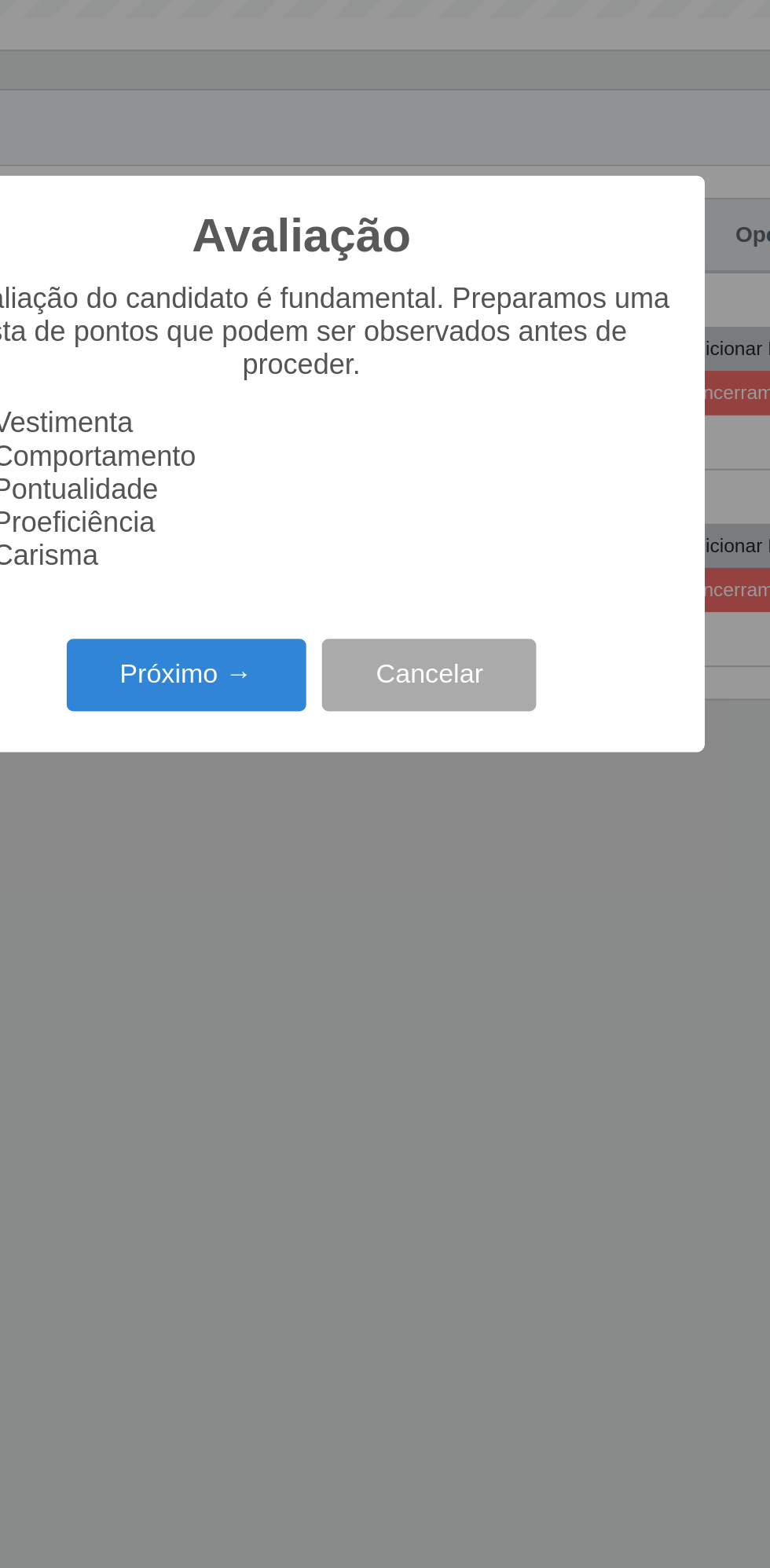
click at [330, 886] on button "Próximo →" at bounding box center [328, 890] width 120 height 37
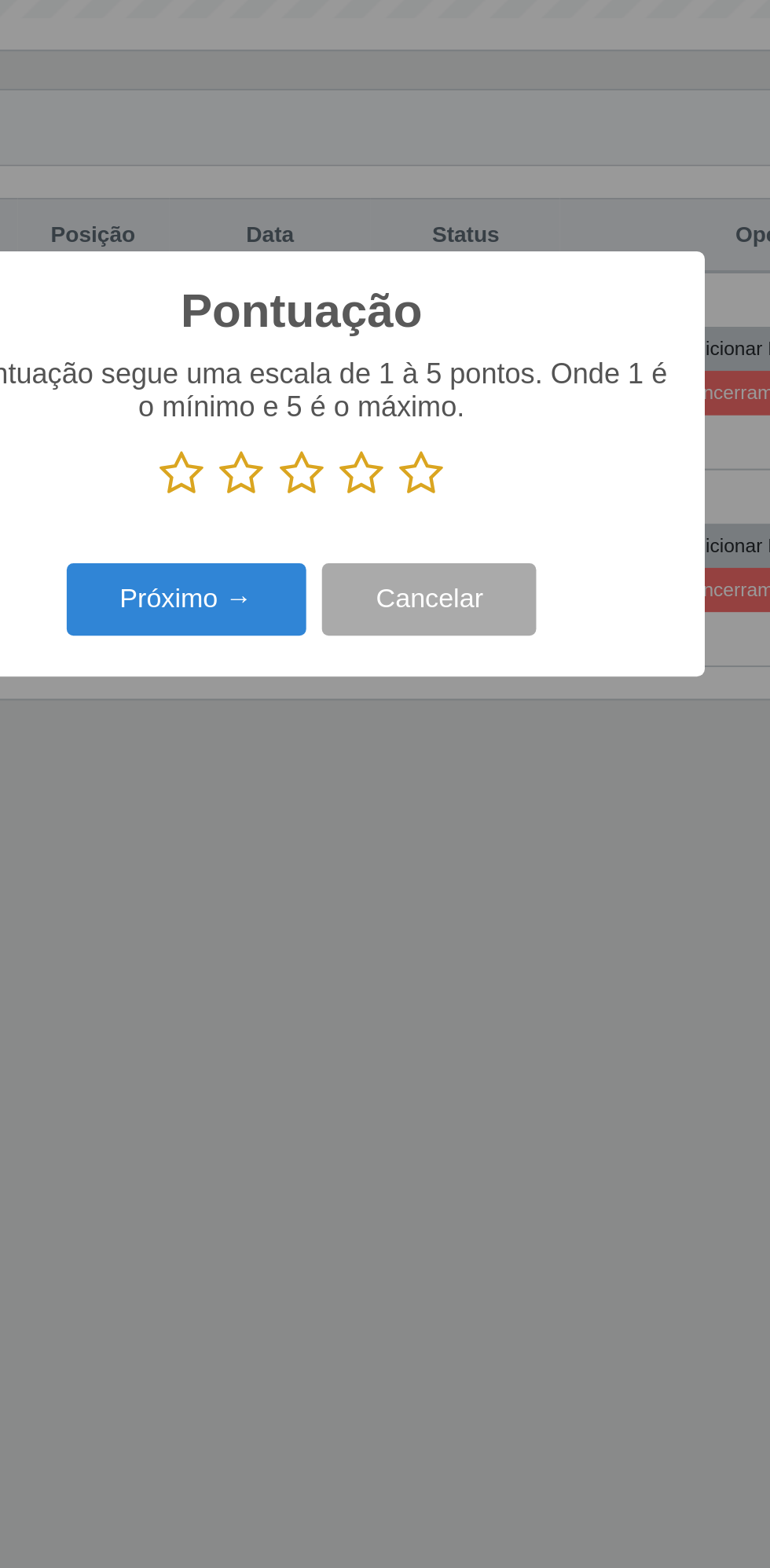
click at [450, 792] on icon at bounding box center [444, 788] width 22 height 23
click at [434, 800] on input "radio" at bounding box center [434, 800] width 0 height 0
click at [320, 844] on button "Próximo →" at bounding box center [328, 852] width 120 height 37
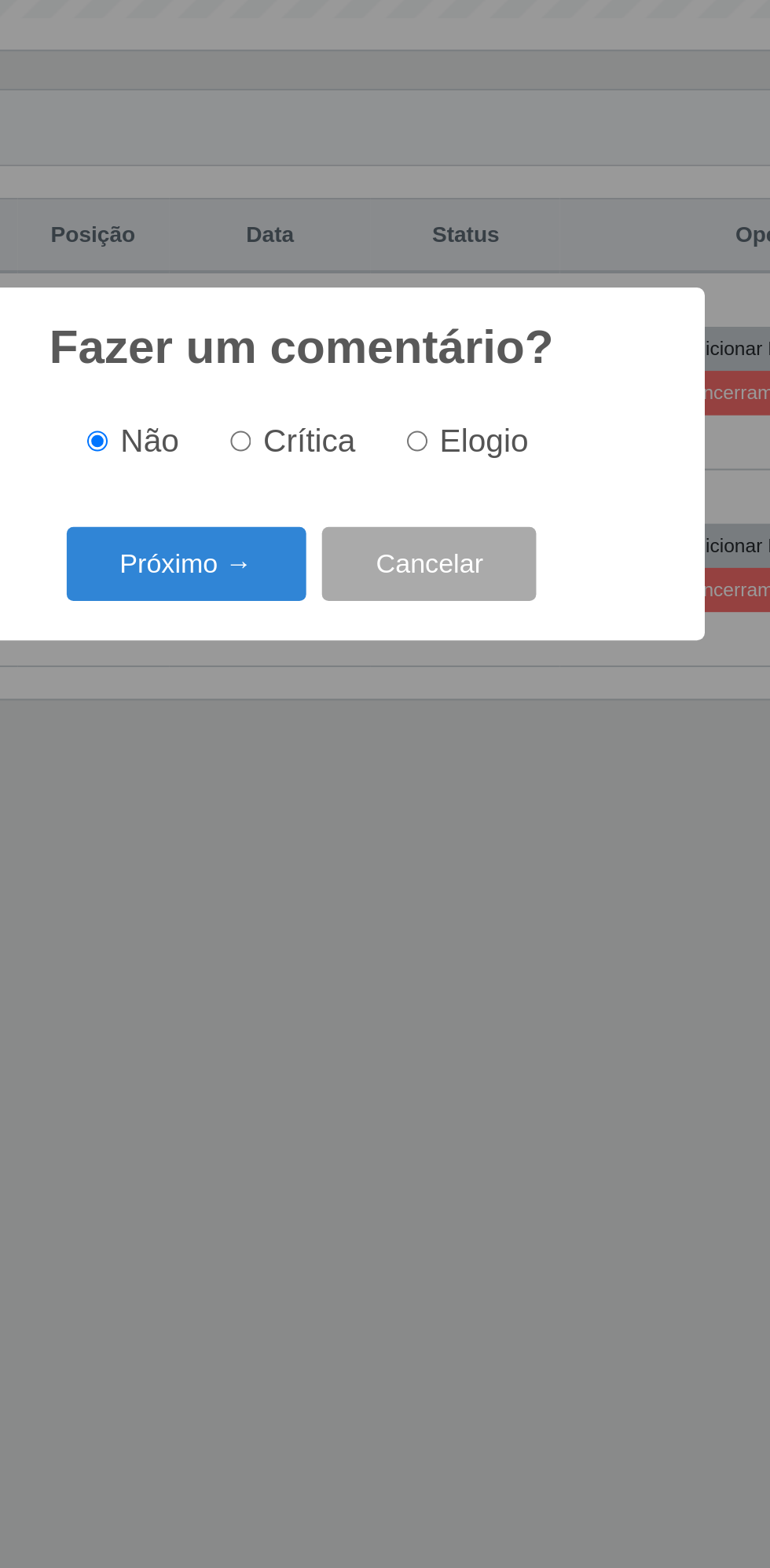
click at [317, 816] on button "Próximo →" at bounding box center [328, 834] width 120 height 37
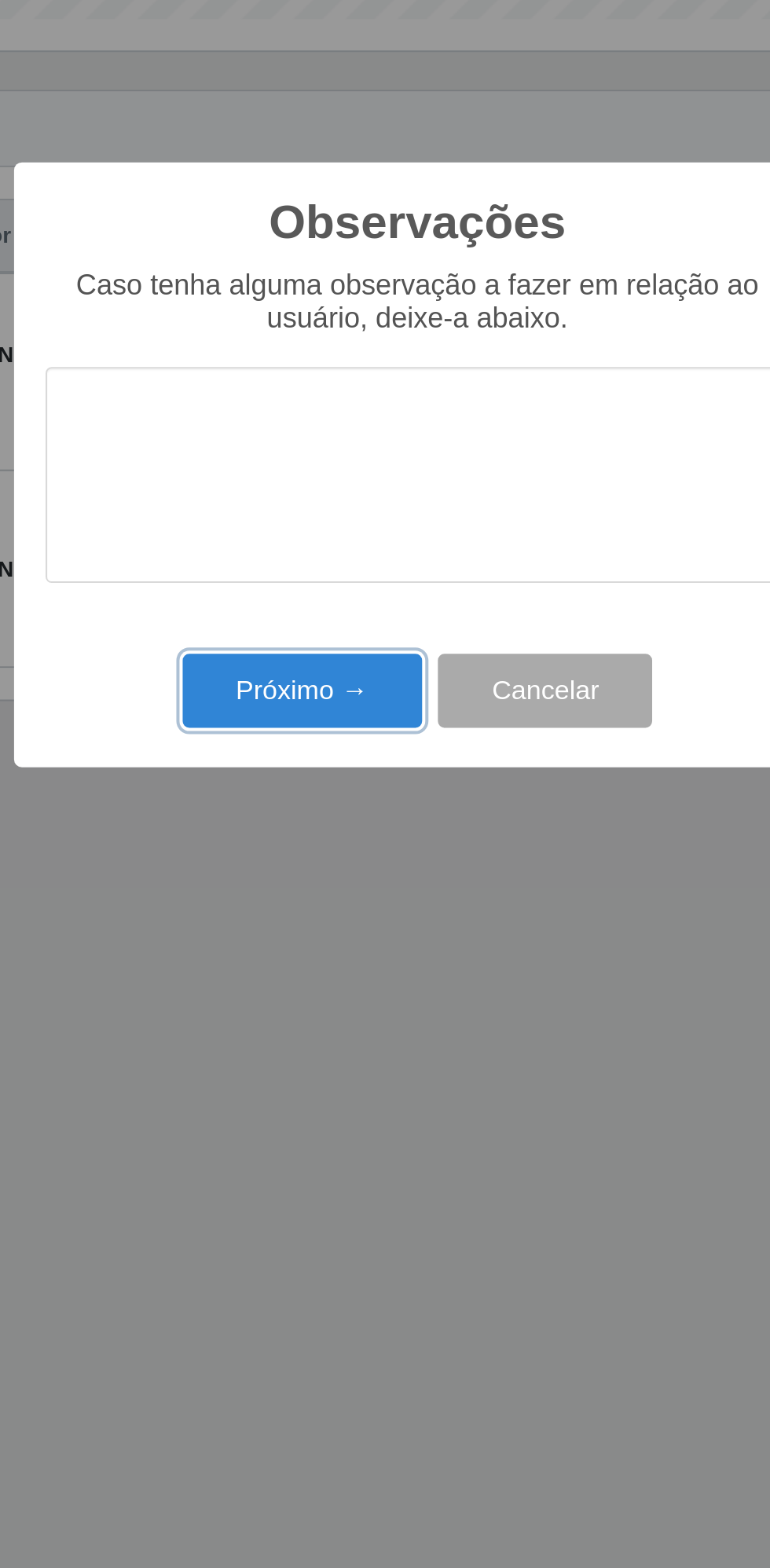
click at [271, 888] on button "Próximo →" at bounding box center [328, 897] width 120 height 37
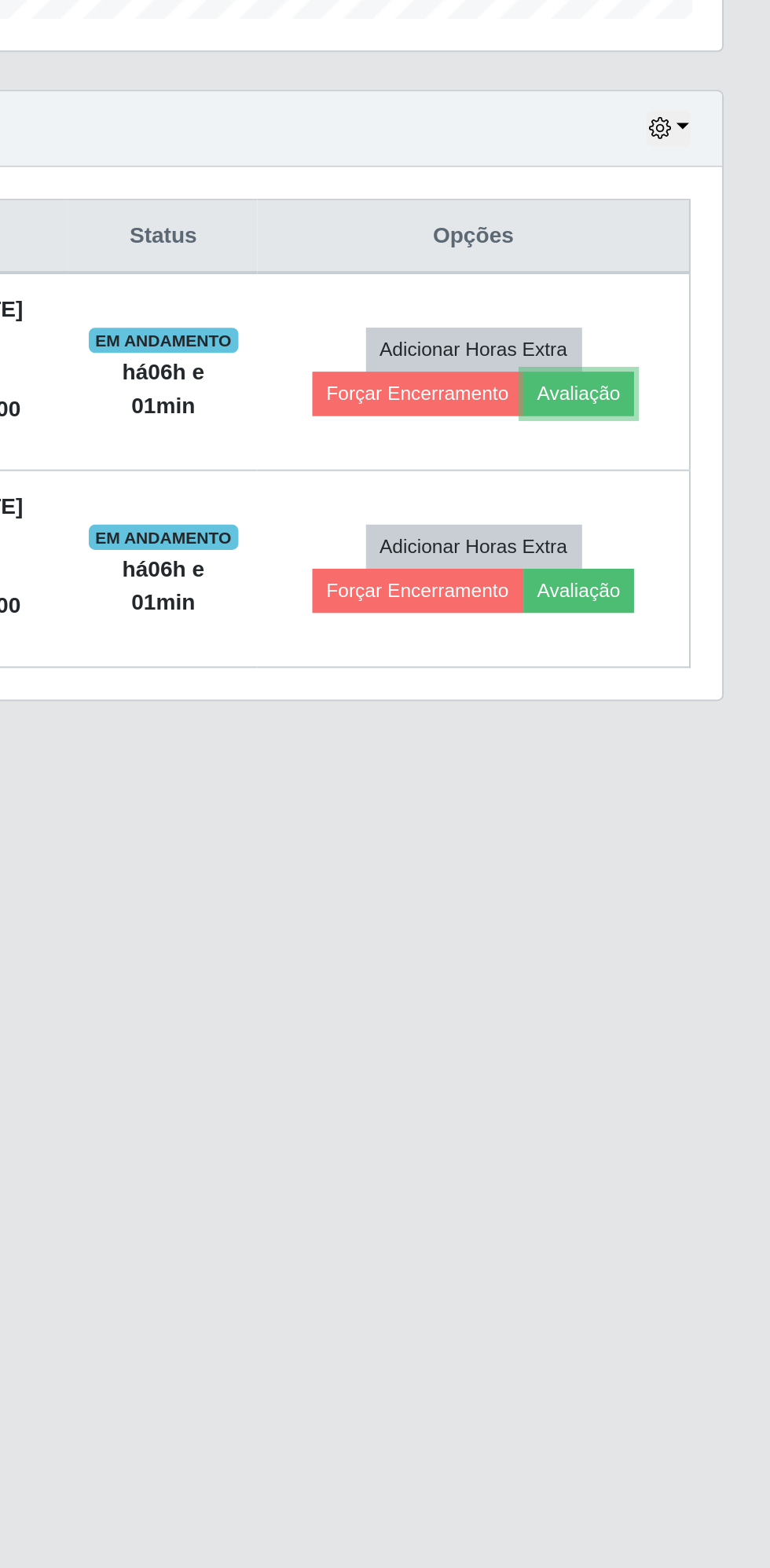
click at [682, 739] on button "Avaliação" at bounding box center [674, 748] width 55 height 22
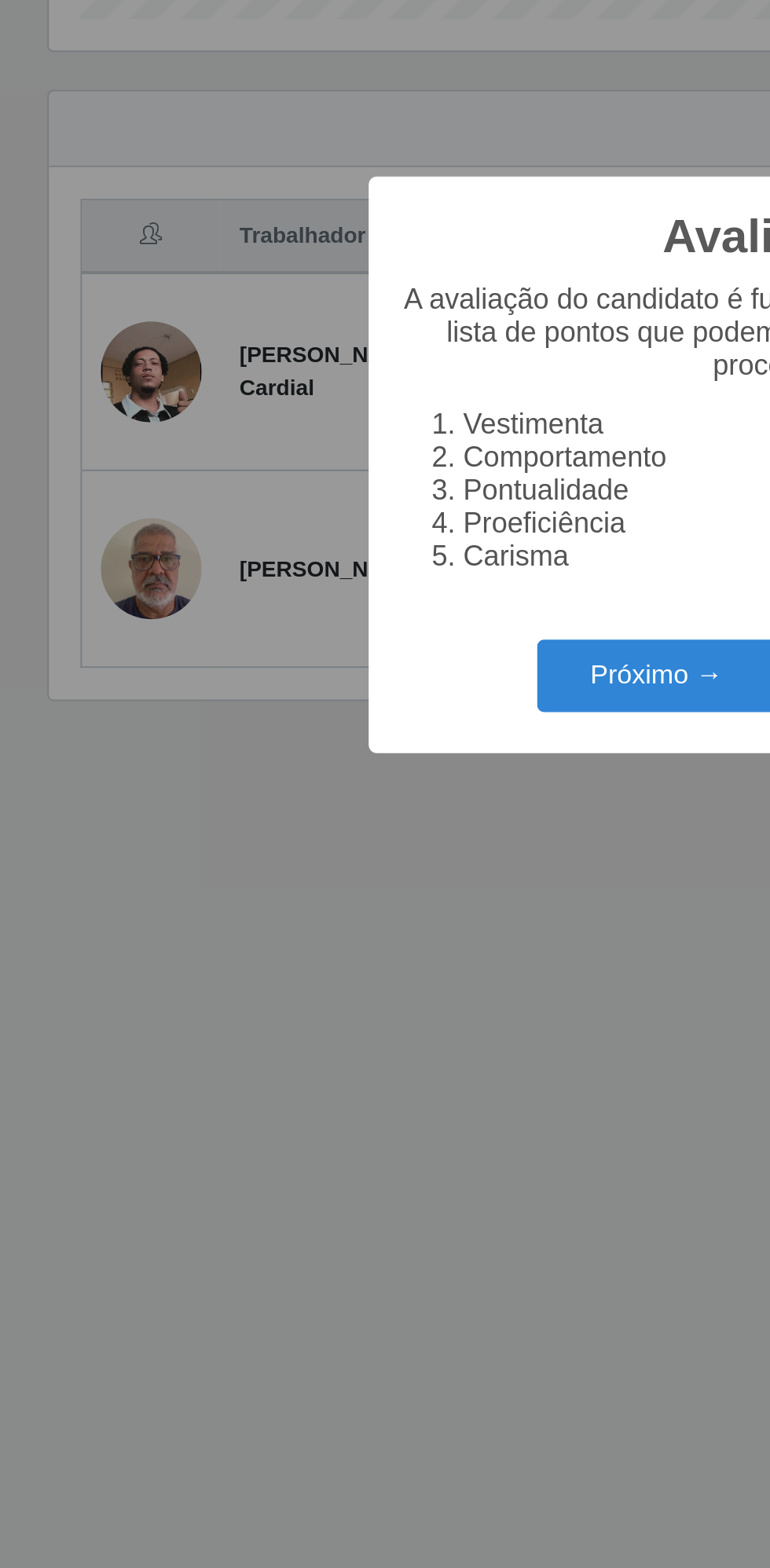
click at [302, 888] on button "Próximo →" at bounding box center [328, 890] width 120 height 37
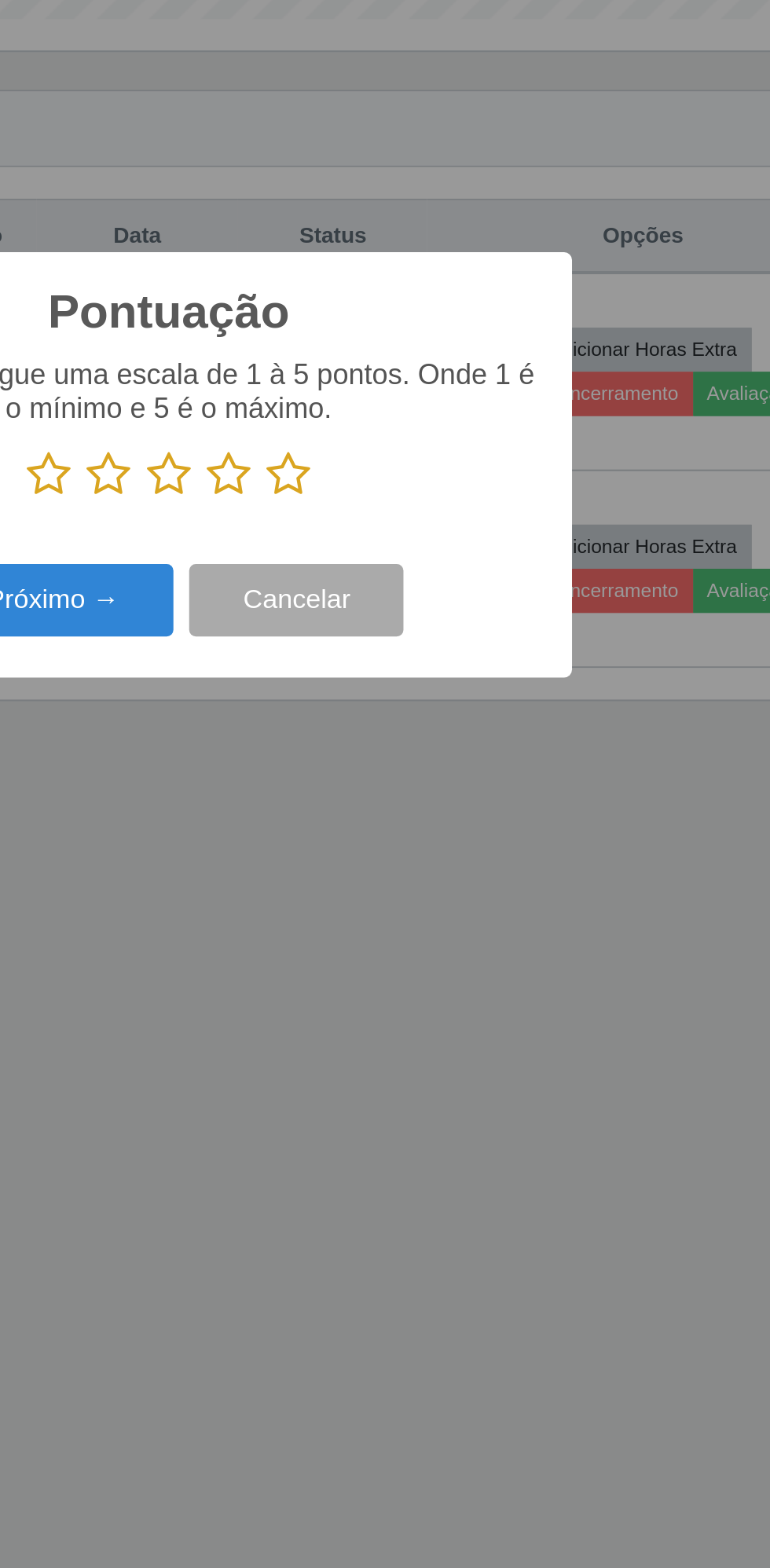
click at [445, 788] on icon at bounding box center [444, 788] width 22 height 23
click at [434, 800] on input "radio" at bounding box center [434, 800] width 0 height 0
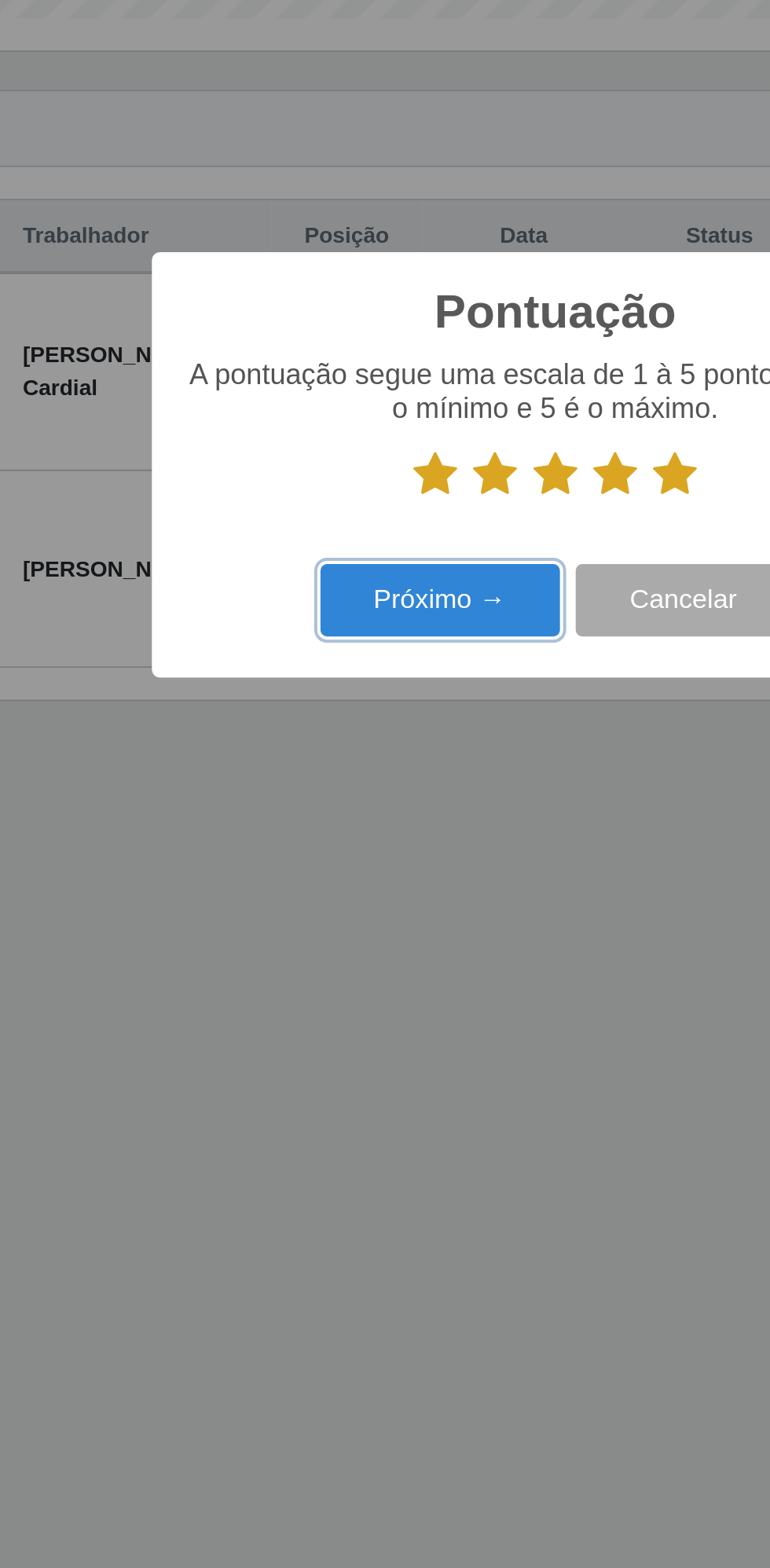
click at [320, 847] on button "Próximo →" at bounding box center [328, 852] width 120 height 37
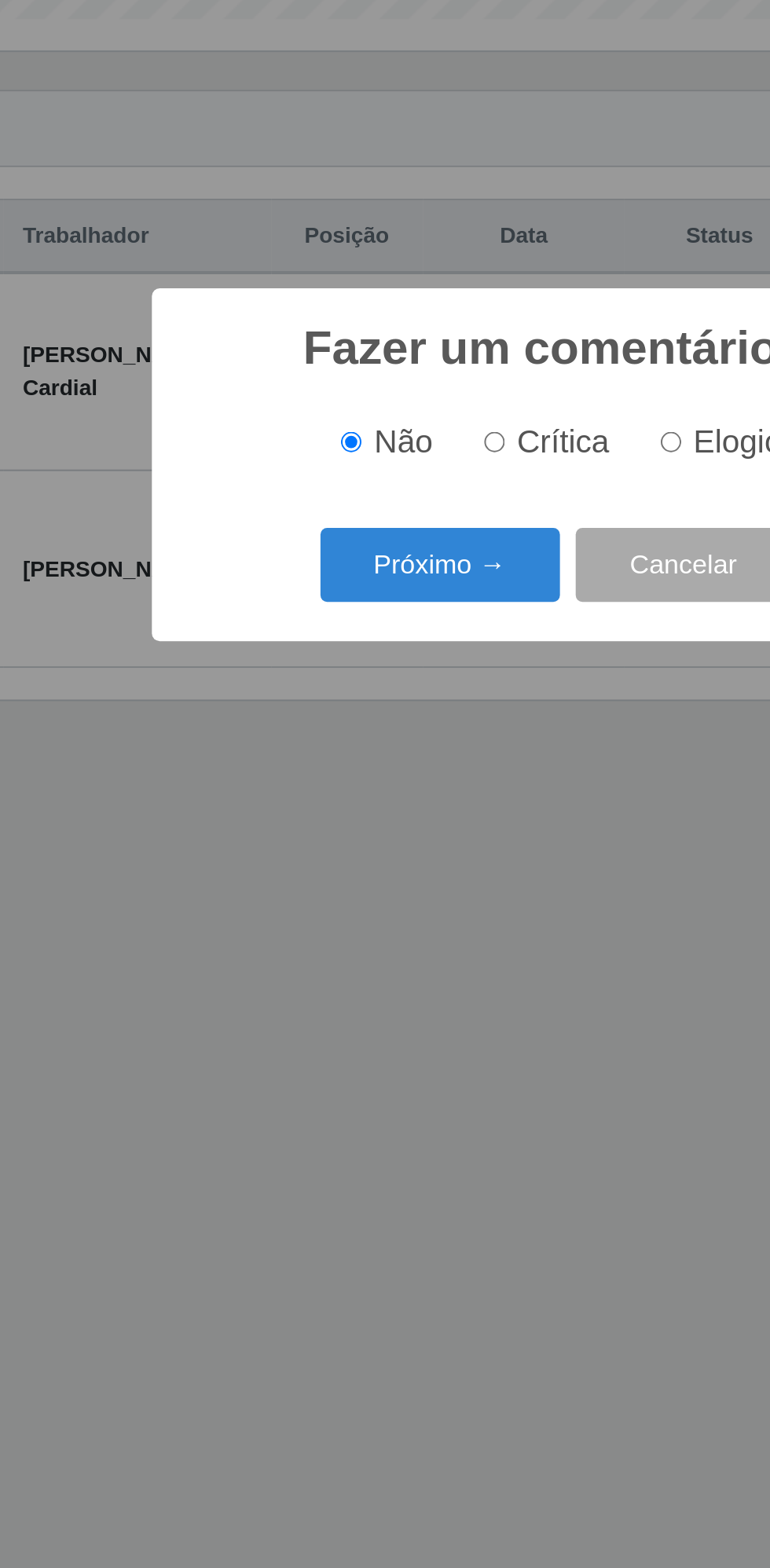
click at [313, 839] on button "Próximo →" at bounding box center [328, 834] width 120 height 37
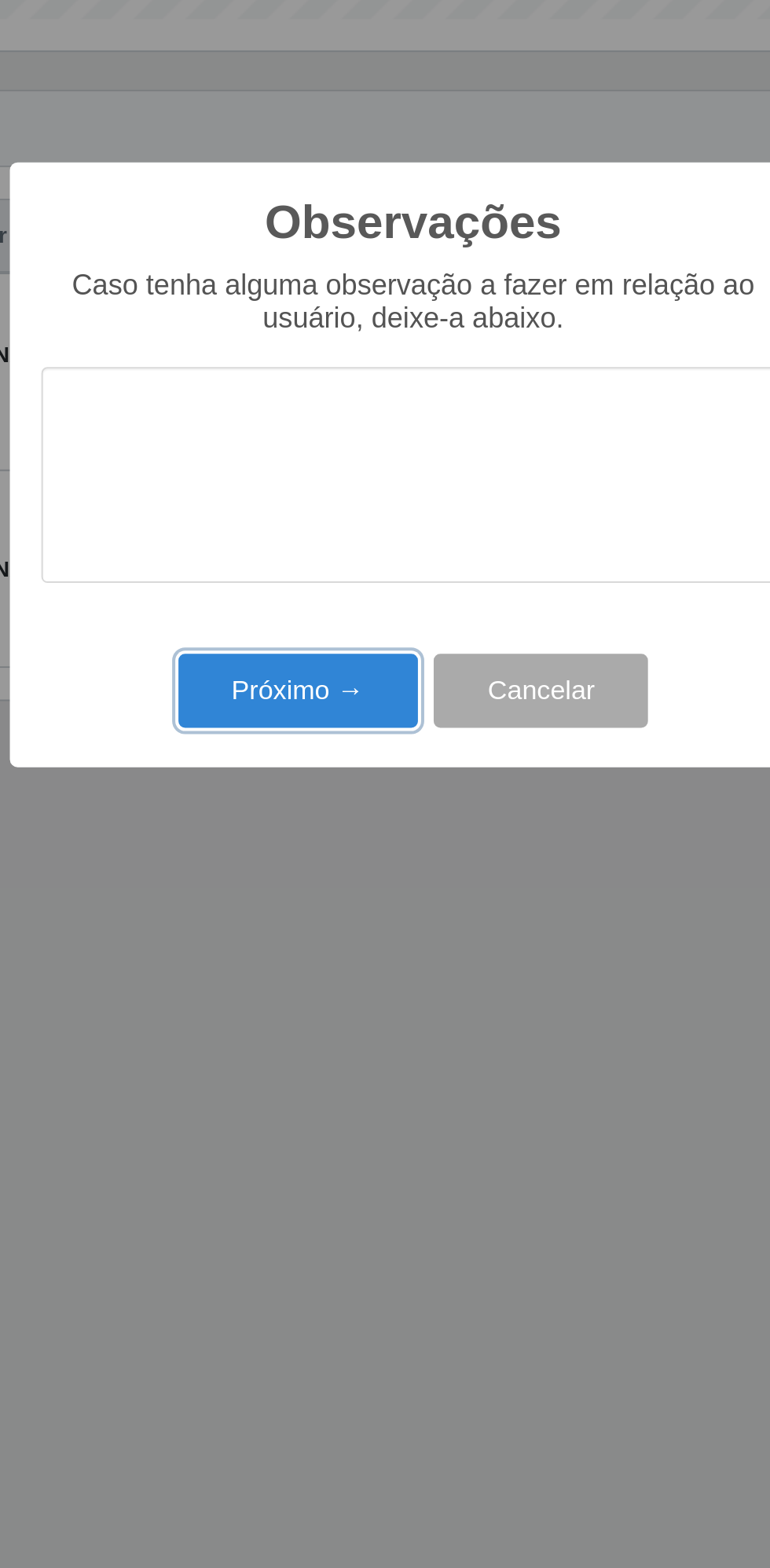
click at [381, 899] on button "Próximo →" at bounding box center [328, 897] width 120 height 37
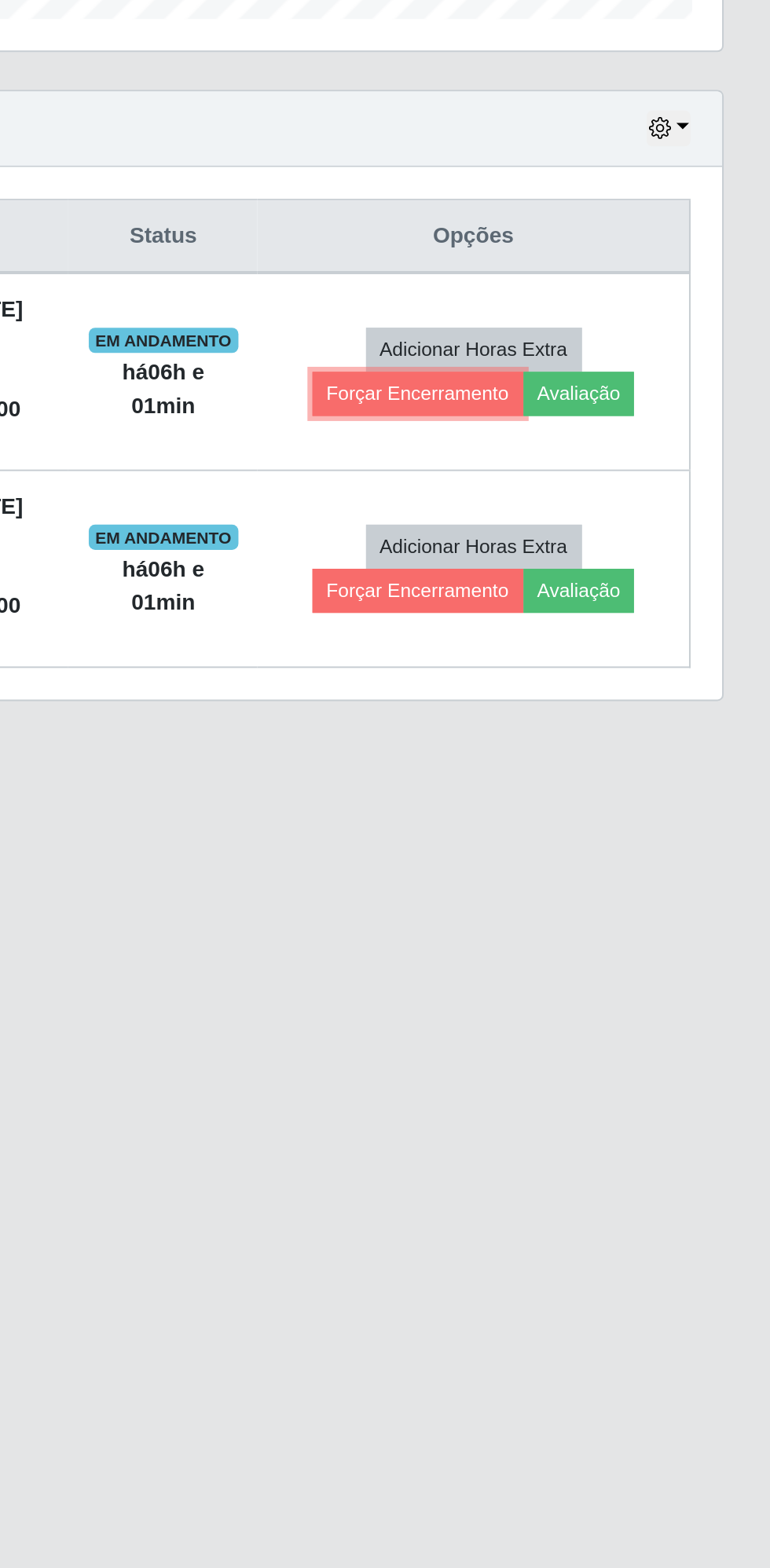
click at [581, 742] on button "Forçar Encerramento" at bounding box center [593, 748] width 105 height 22
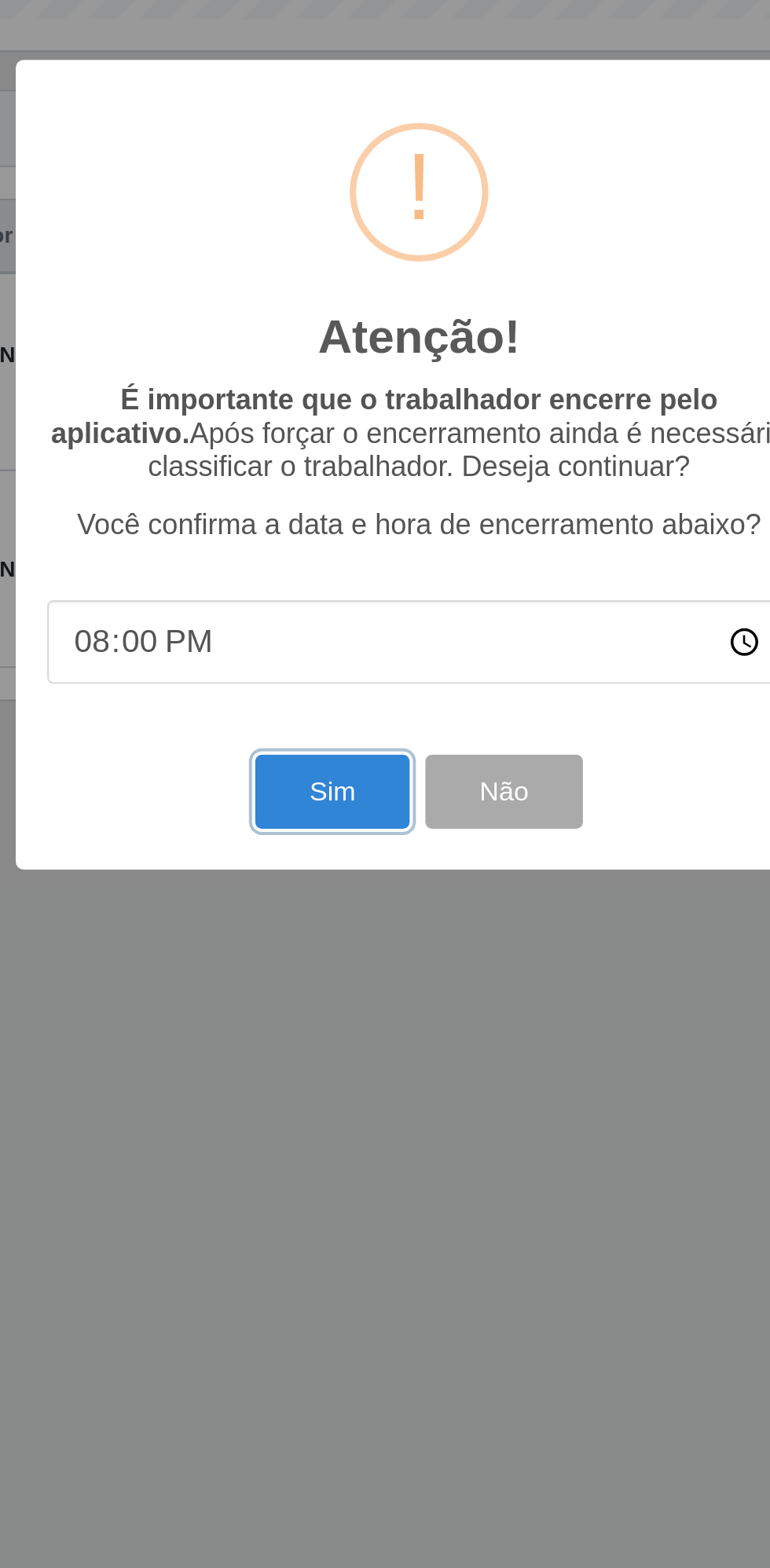
click at [344, 951] on button "Sim" at bounding box center [341, 947] width 76 height 37
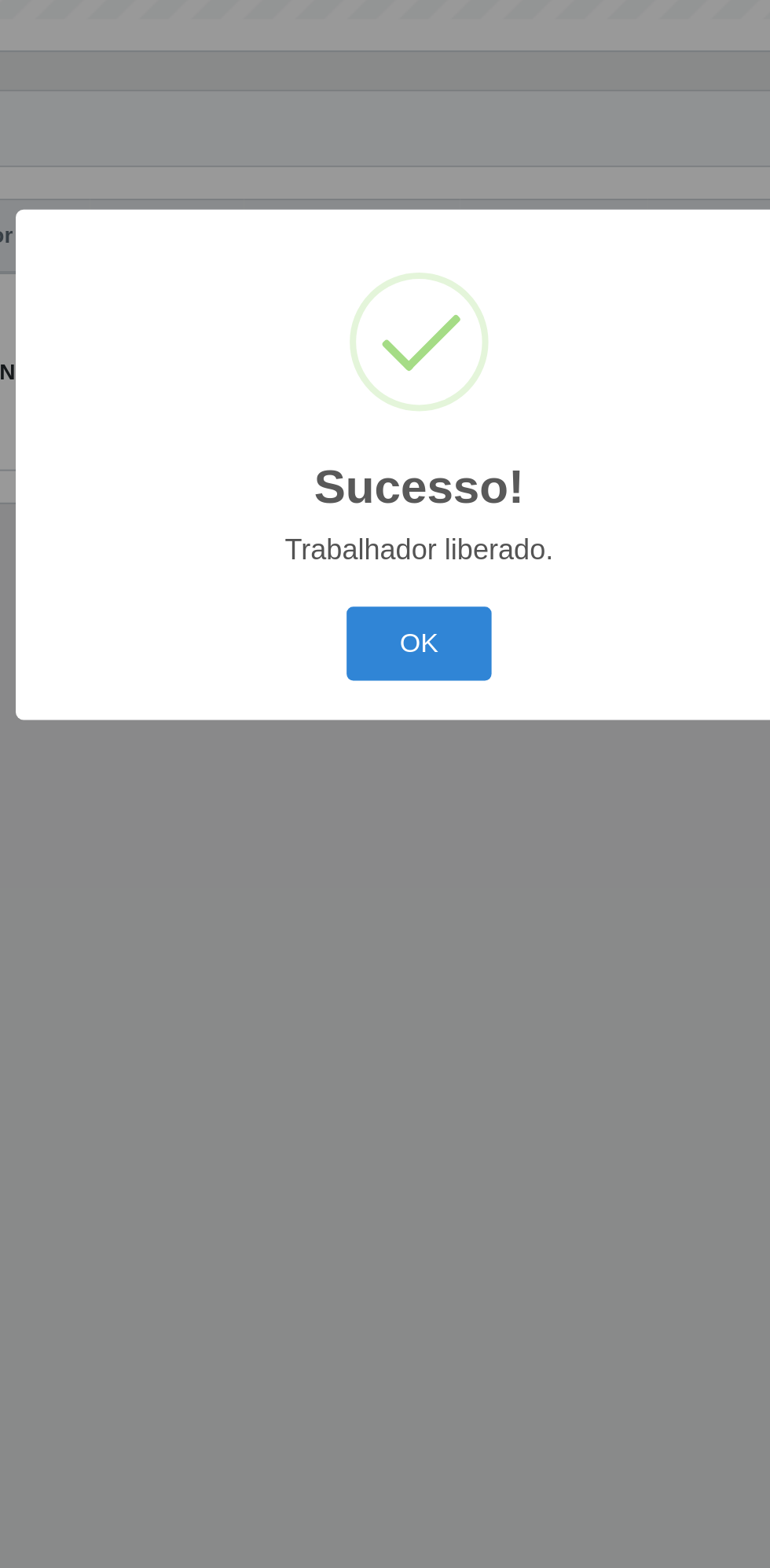
click at [388, 865] on button "OK" at bounding box center [385, 873] width 73 height 37
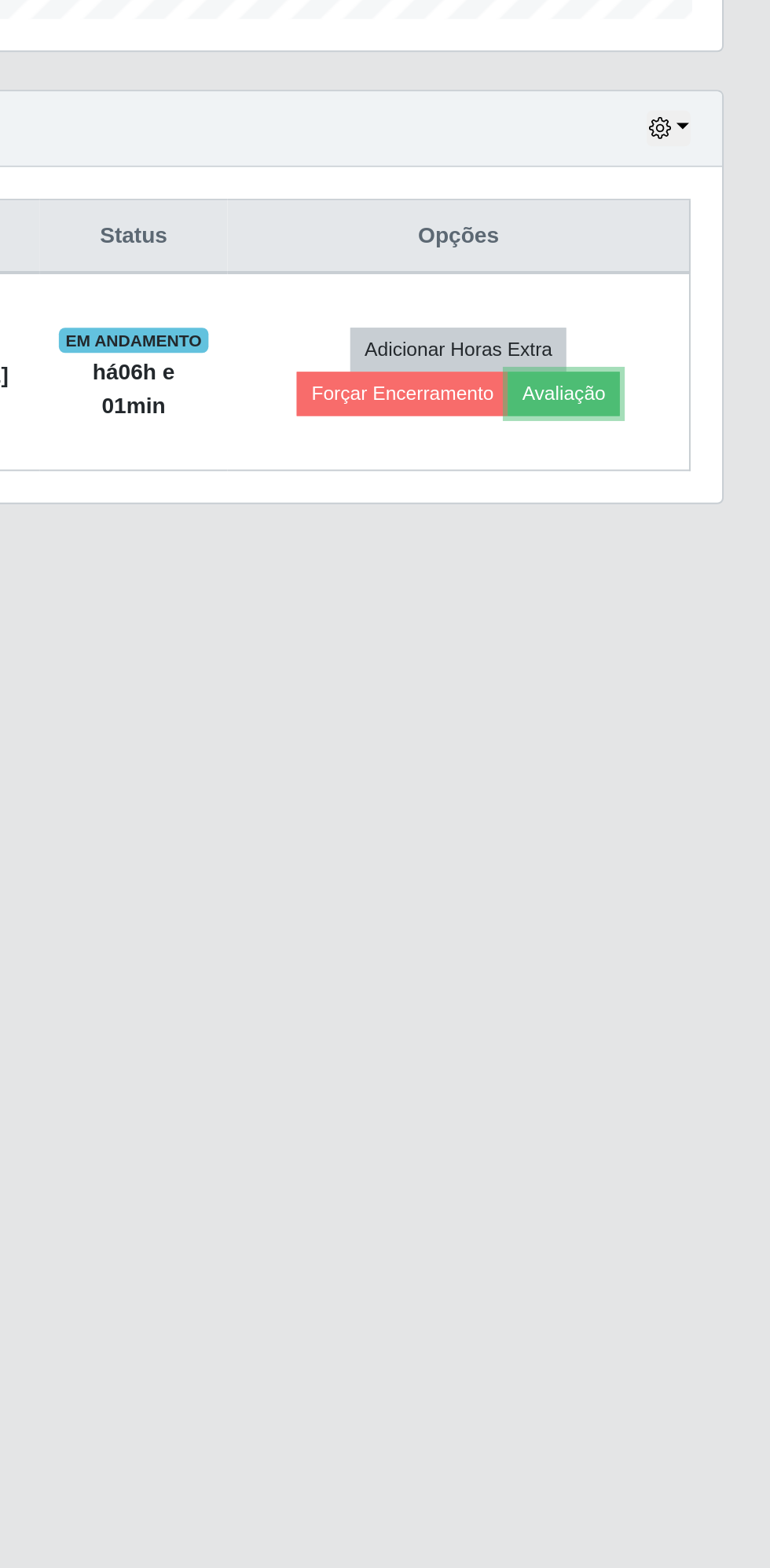
click at [678, 739] on button "Avaliação" at bounding box center [666, 748] width 55 height 22
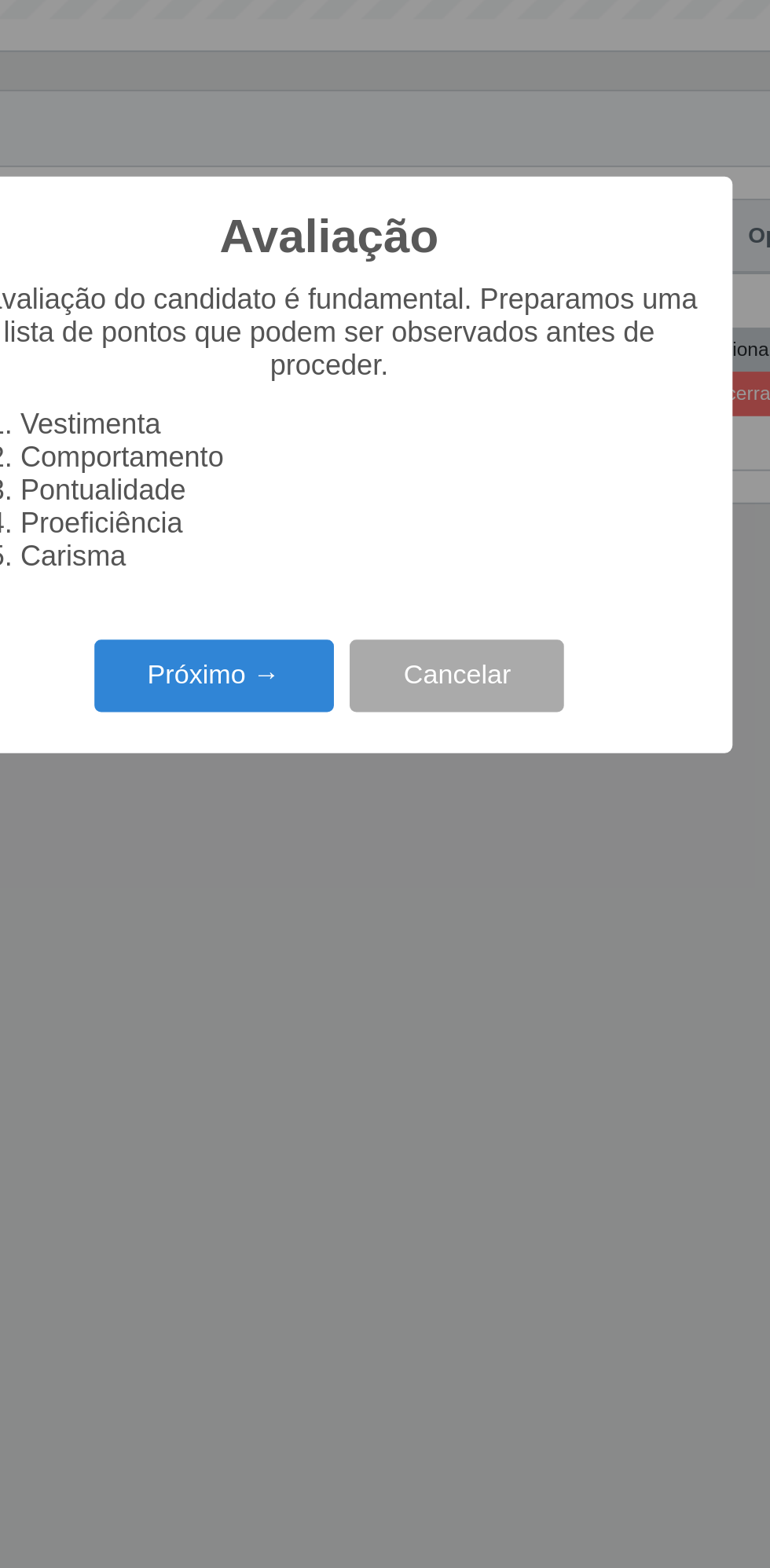
click at [328, 885] on button "Próximo →" at bounding box center [328, 890] width 120 height 37
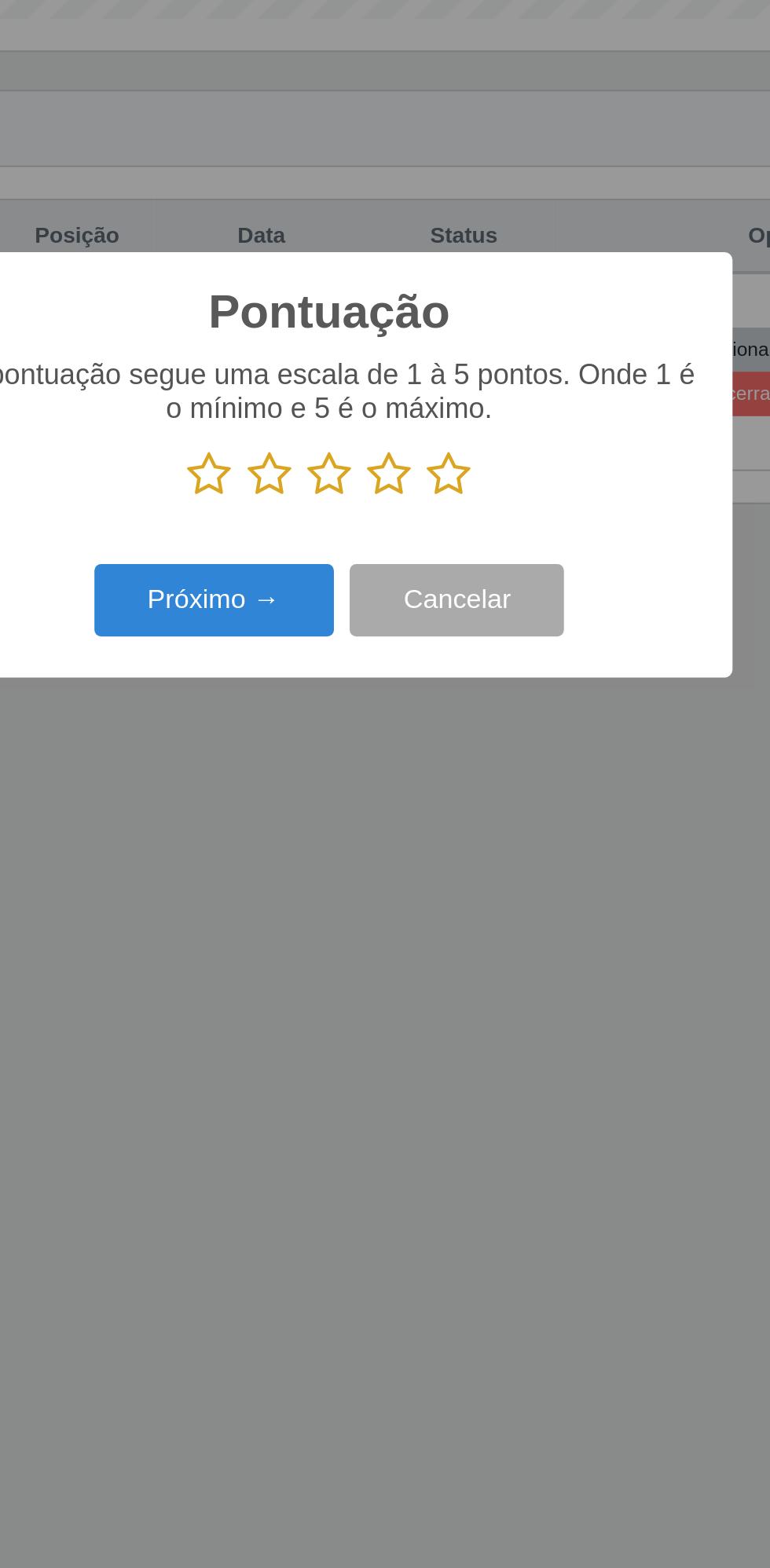
click at [450, 784] on icon at bounding box center [444, 788] width 22 height 23
click at [434, 800] on input "radio" at bounding box center [434, 800] width 0 height 0
click at [316, 841] on button "Próximo →" at bounding box center [328, 852] width 120 height 37
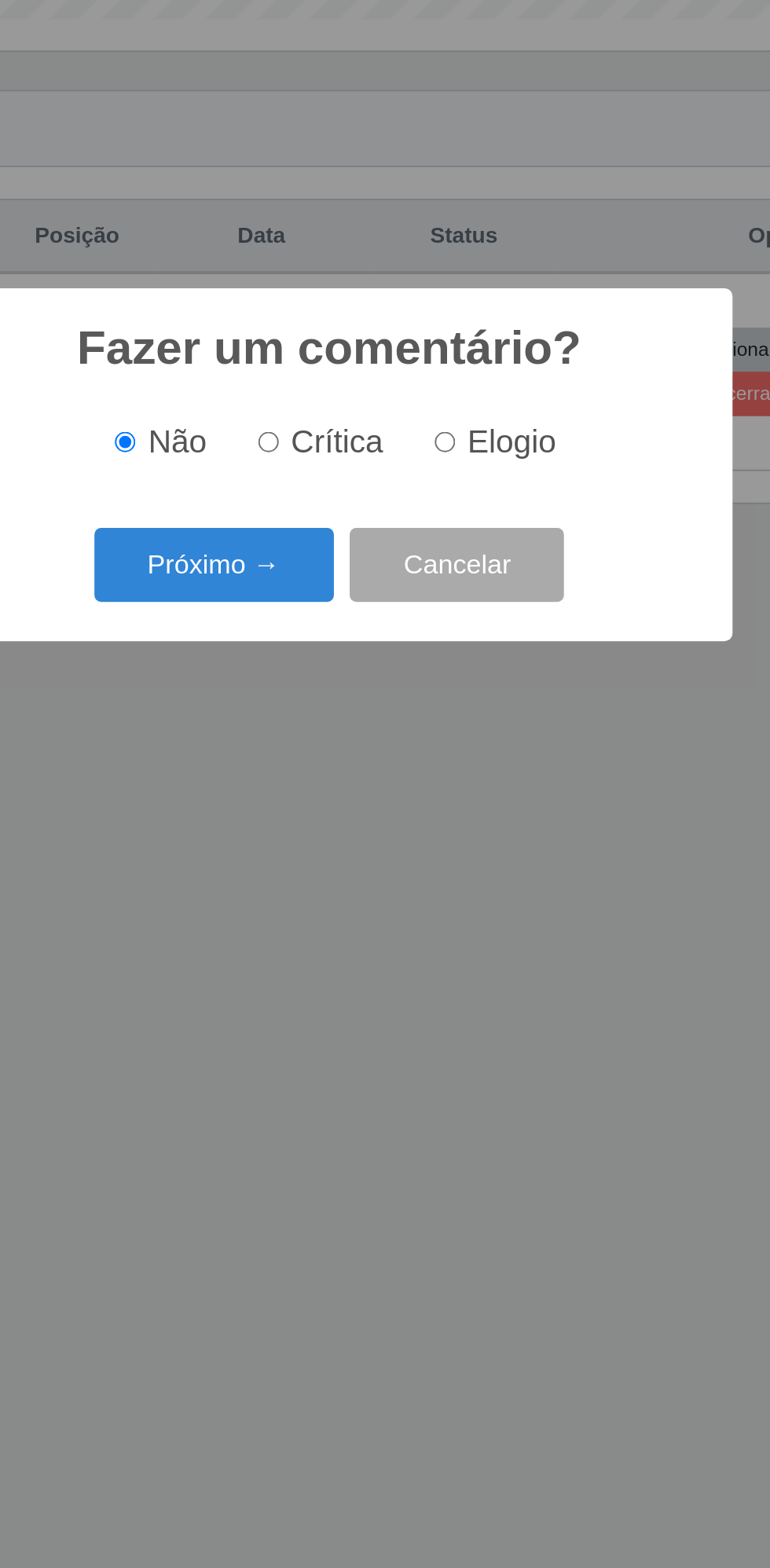
click at [317, 836] on button "Próximo →" at bounding box center [328, 834] width 120 height 37
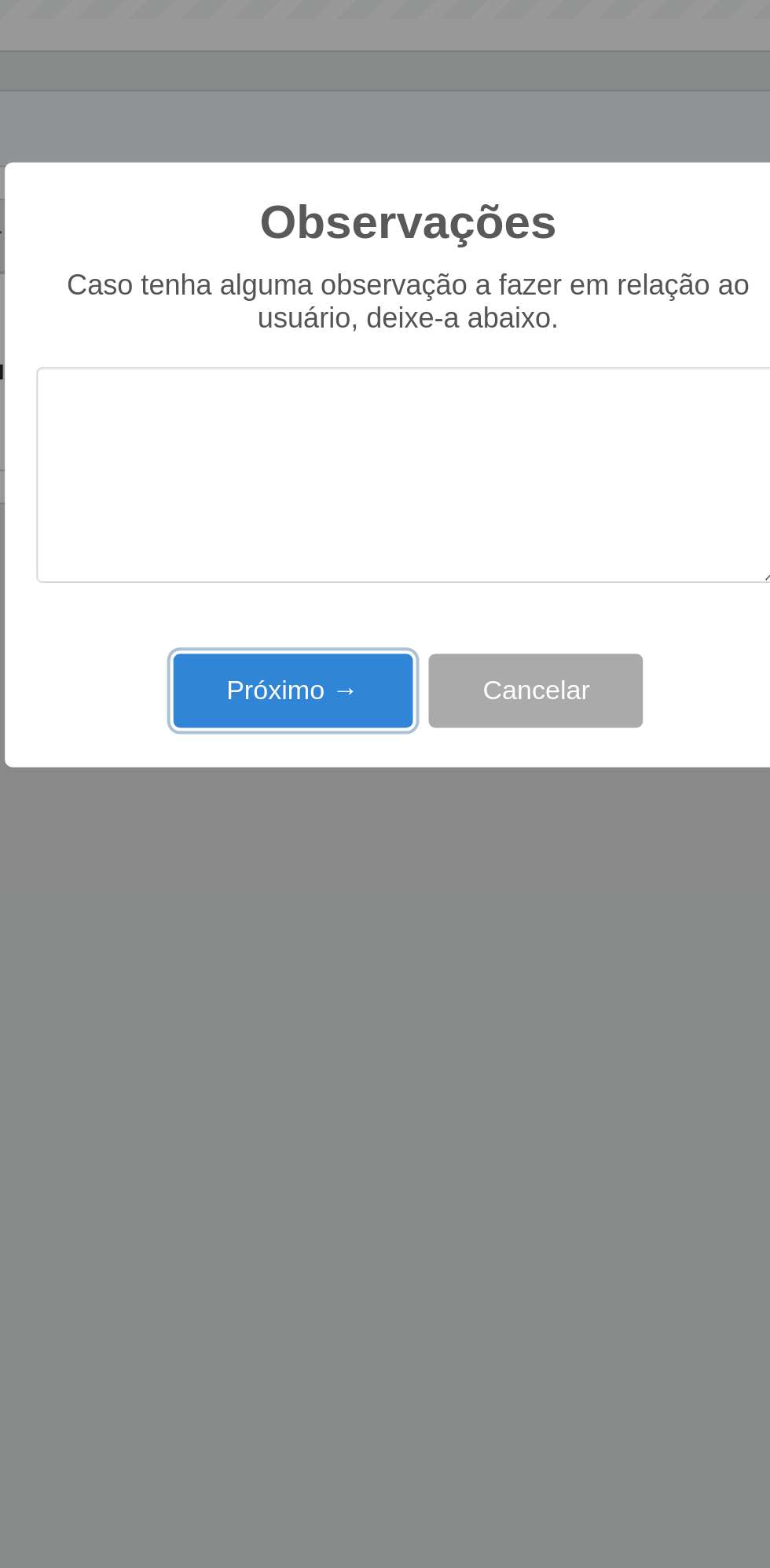
click at [324, 890] on button "Próximo →" at bounding box center [328, 897] width 120 height 37
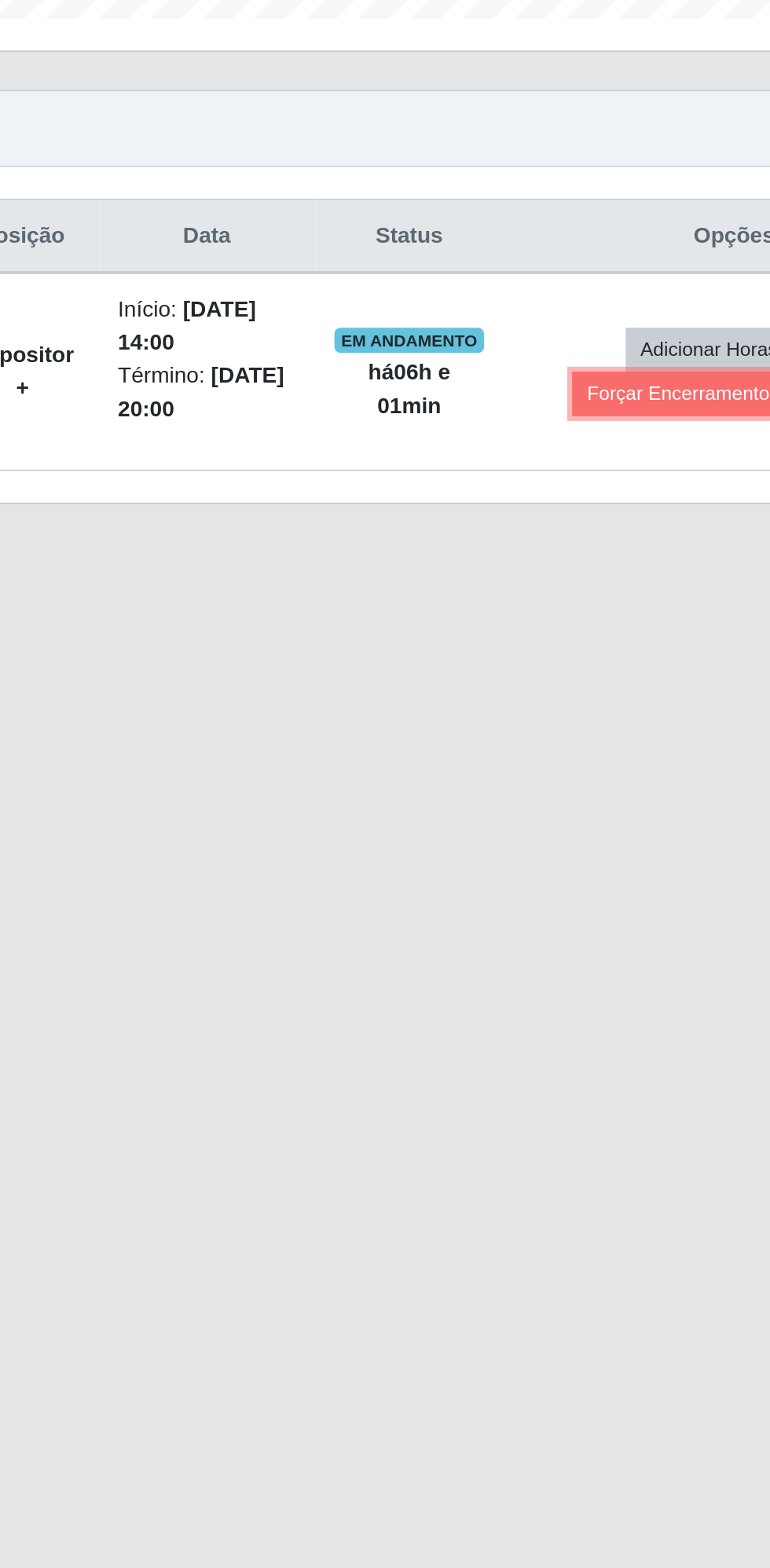
click at [576, 738] on button "Forçar Encerramento" at bounding box center [585, 748] width 105 height 22
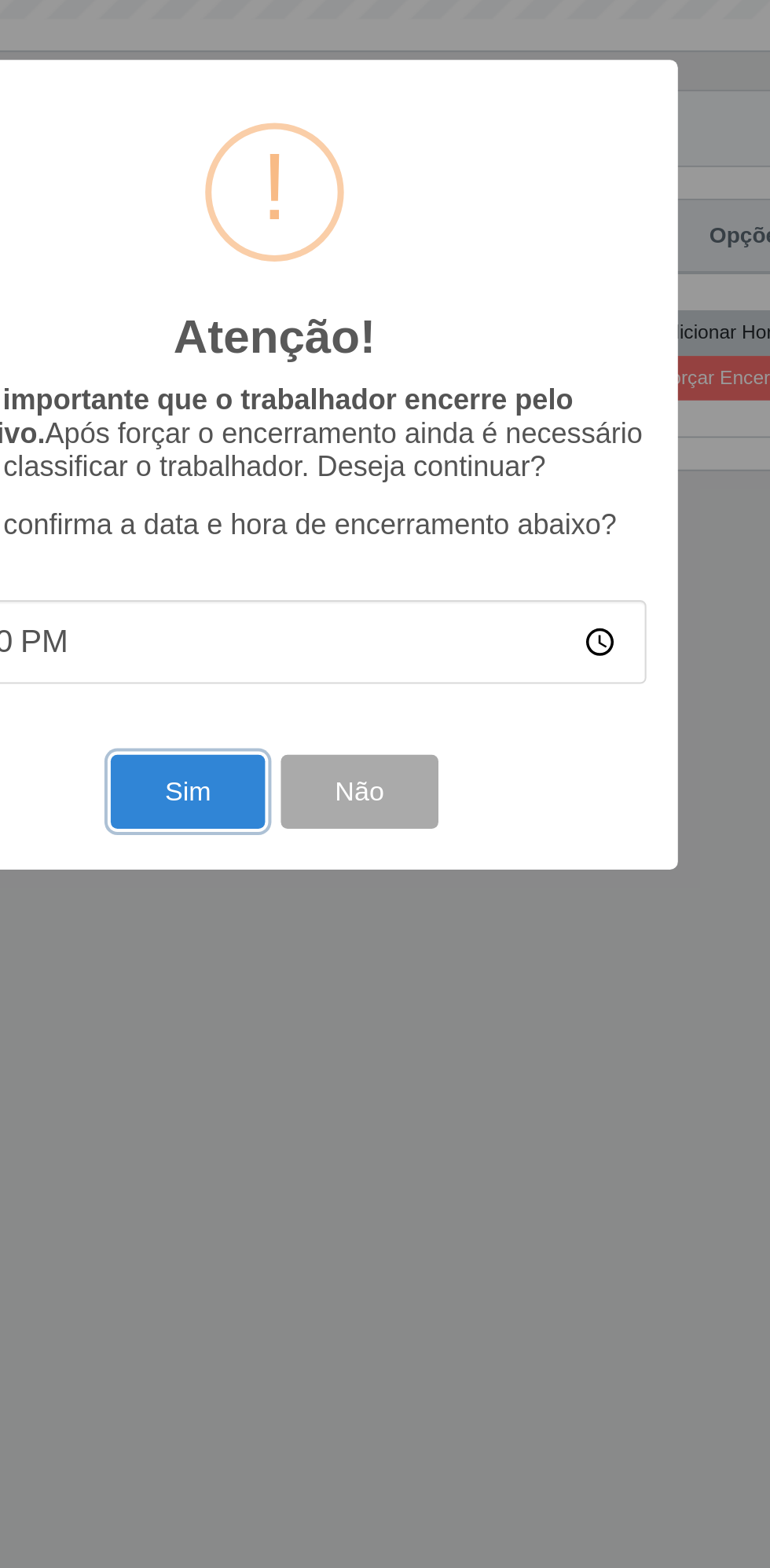
click at [333, 949] on button "Sim" at bounding box center [341, 947] width 76 height 37
